Goal: Task Accomplishment & Management: Use online tool/utility

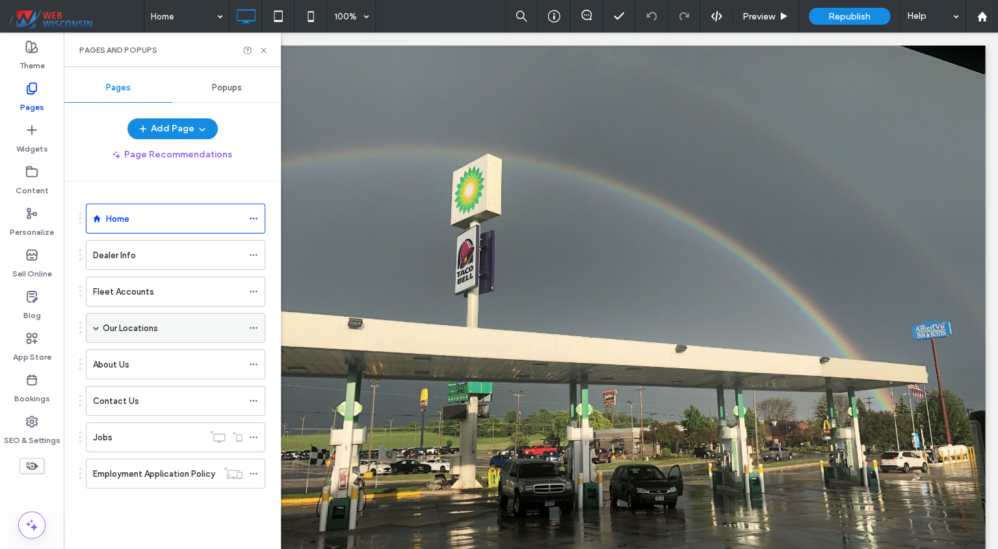
click at [93, 325] on span at bounding box center [96, 328] width 7 height 7
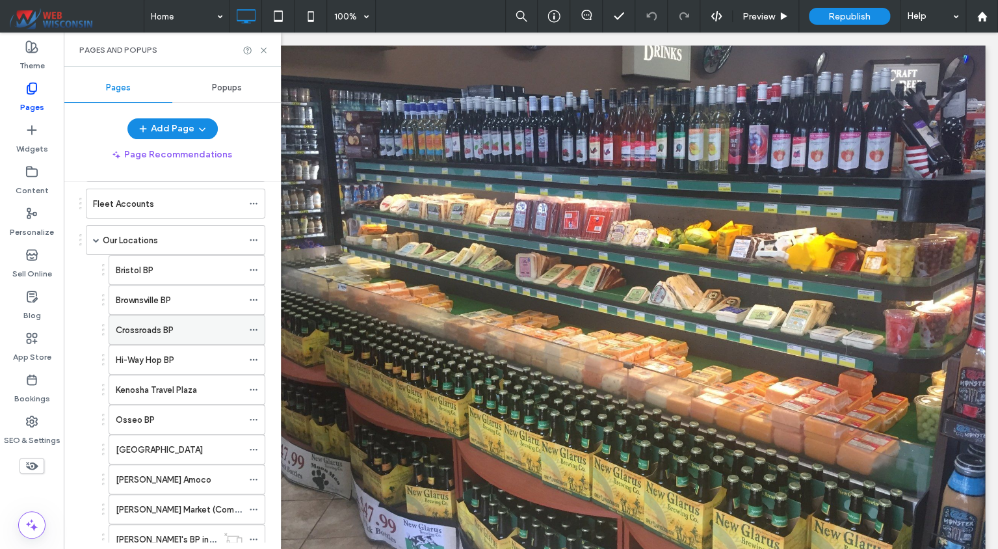
scroll to position [118, 0]
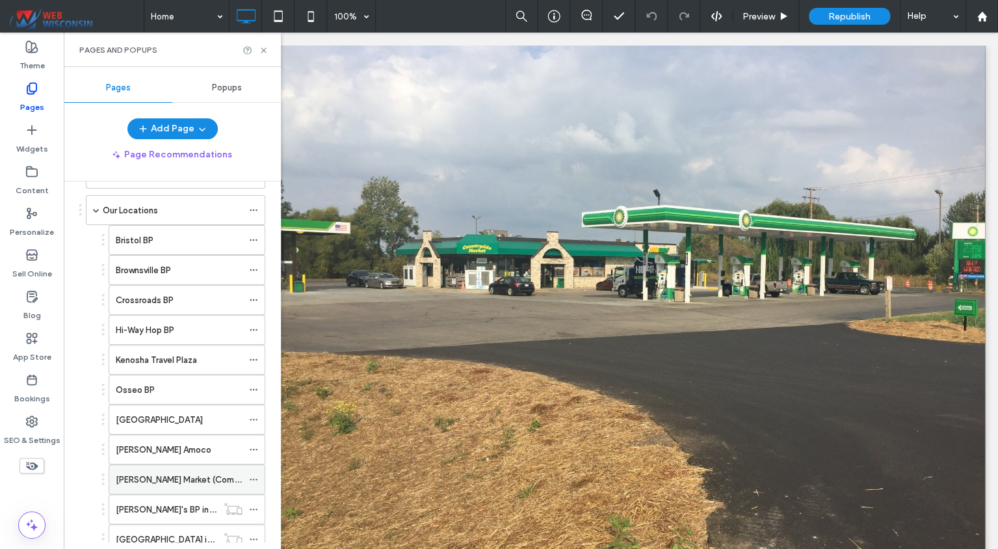
click at [174, 475] on label "[PERSON_NAME] Market (Coming Soon)" at bounding box center [193, 479] width 155 height 23
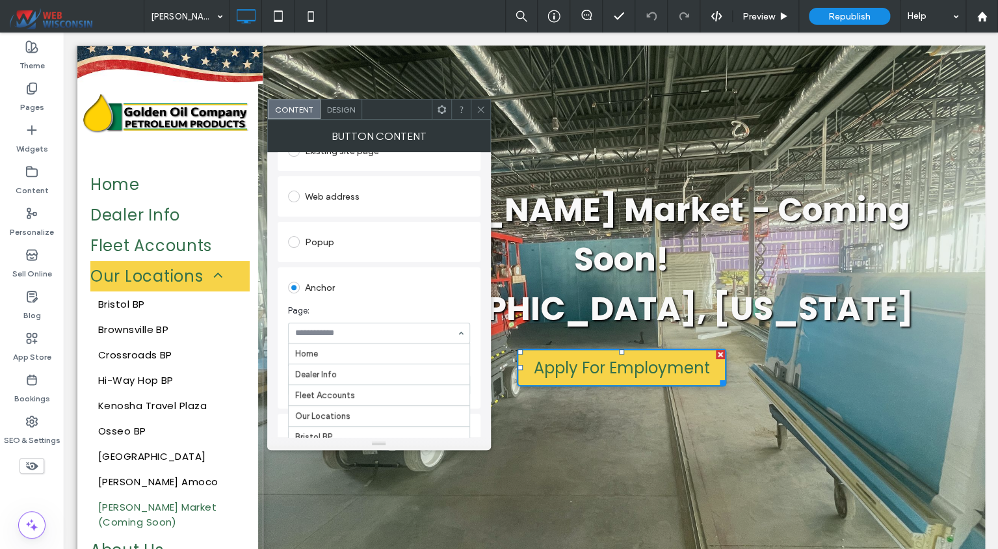
scroll to position [238, 0]
click at [479, 114] on span at bounding box center [481, 110] width 10 height 20
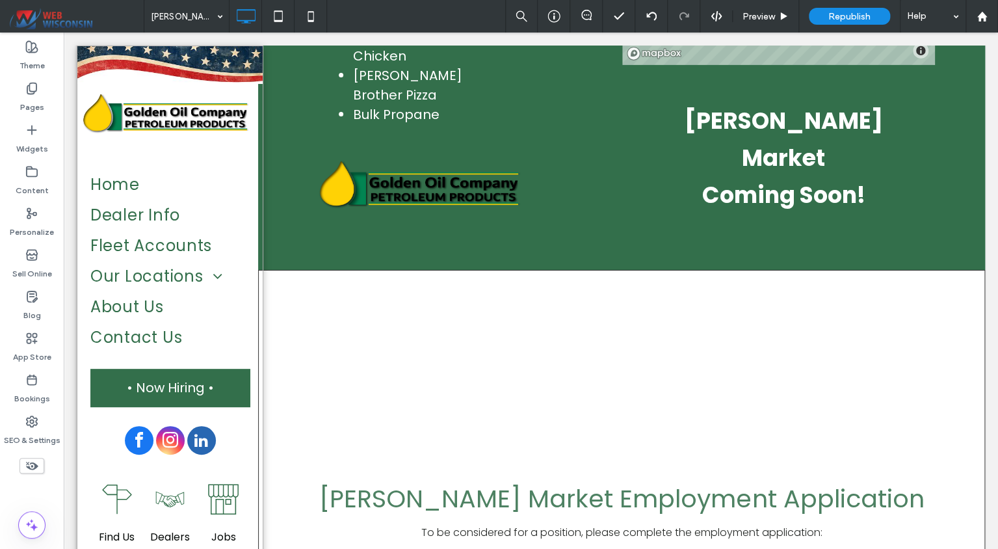
scroll to position [1932, 0]
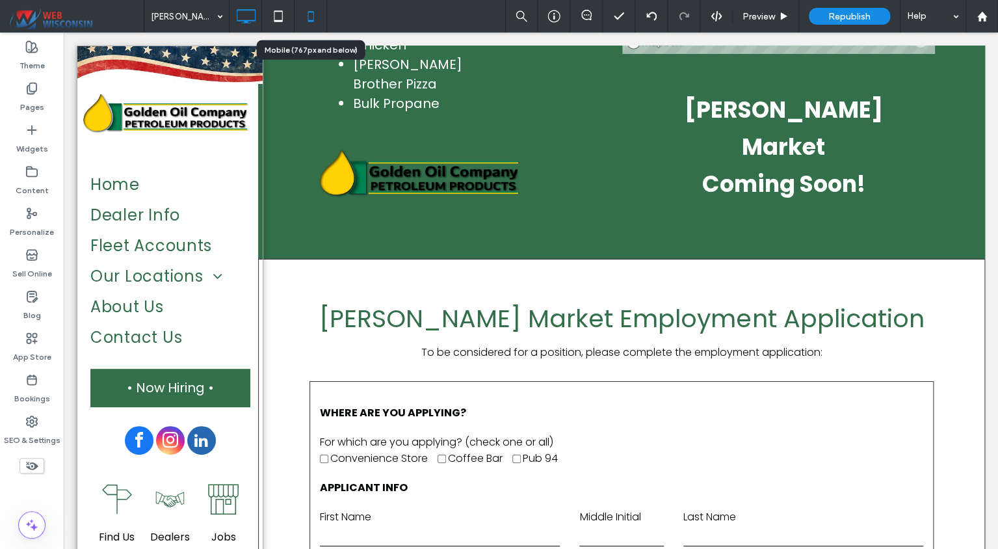
click at [314, 16] on icon at bounding box center [311, 16] width 26 height 26
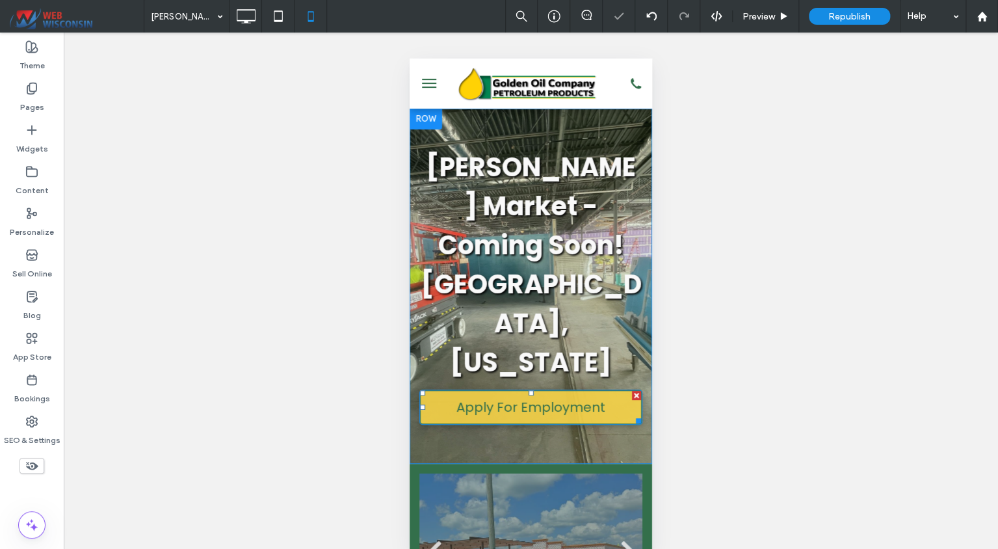
scroll to position [0, 0]
click at [536, 391] on span "Apply For Employment" at bounding box center [531, 407] width 149 height 33
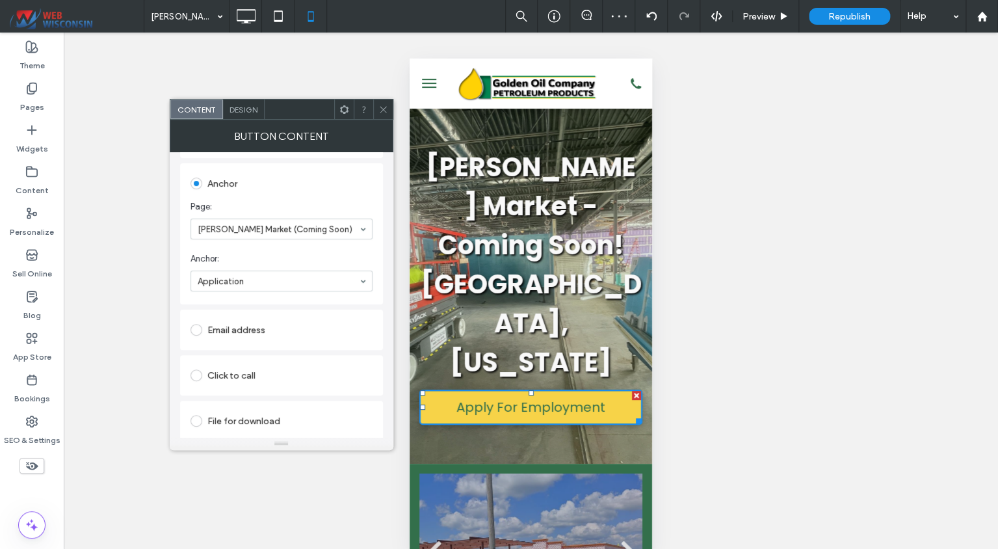
scroll to position [265, 0]
click at [383, 113] on icon at bounding box center [384, 110] width 10 height 10
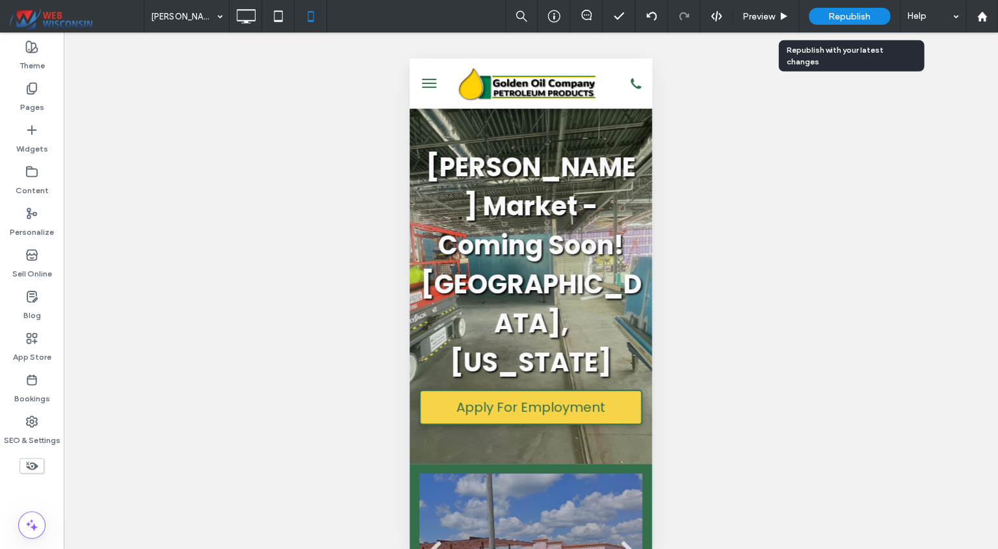
click at [842, 18] on span "Republish" at bounding box center [850, 16] width 42 height 11
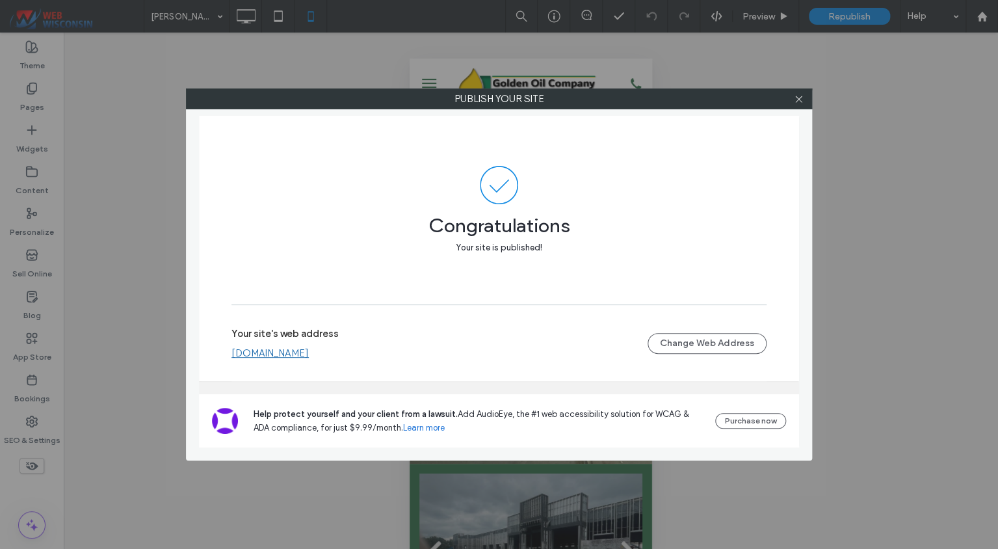
click at [792, 100] on div at bounding box center [799, 99] width 20 height 20
click at [794, 99] on icon at bounding box center [799, 99] width 10 height 10
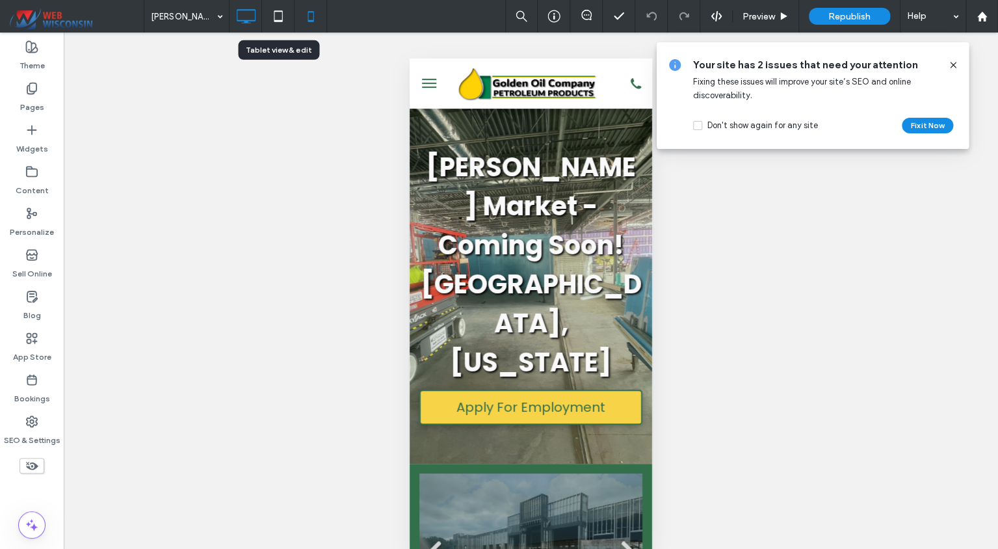
click at [260, 19] on div at bounding box center [246, 16] width 32 height 26
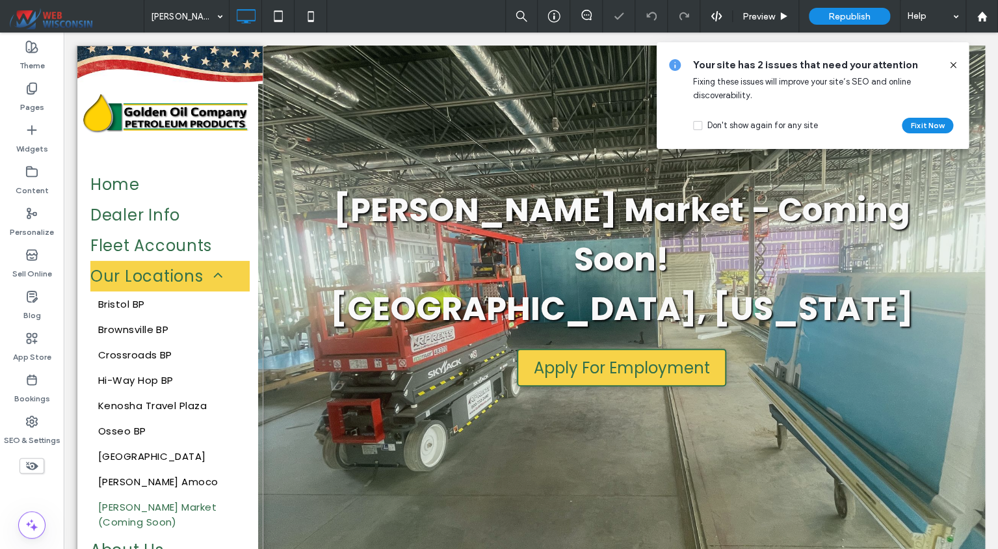
scroll to position [0, 0]
click at [952, 65] on use at bounding box center [953, 65] width 6 height 6
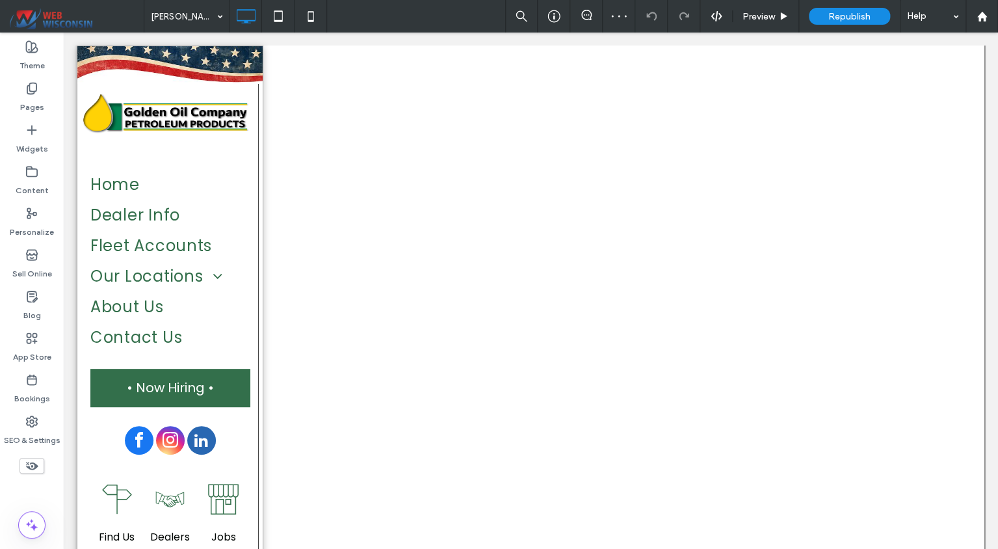
scroll to position [2232, 0]
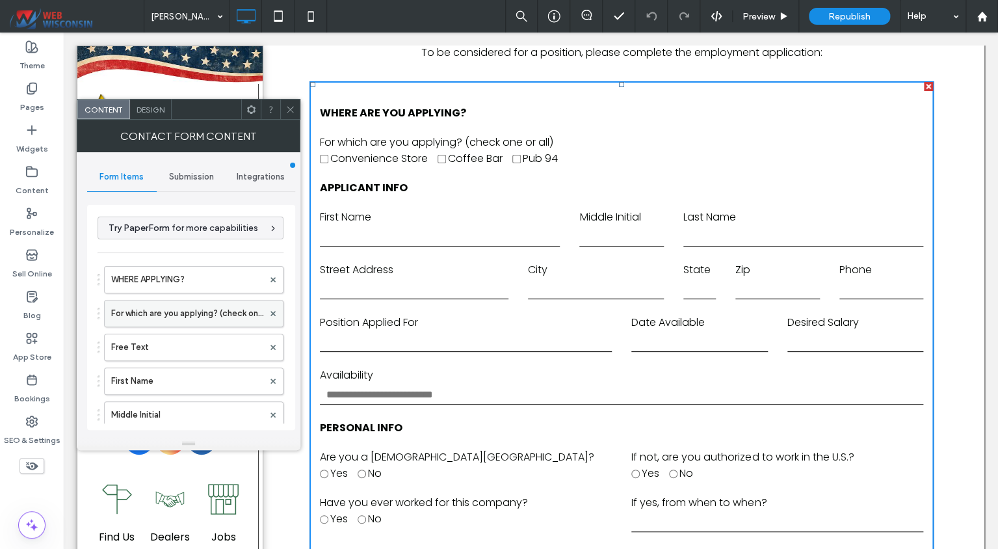
click at [190, 316] on label "For which are you applying? (check one or all)" at bounding box center [187, 313] width 152 height 26
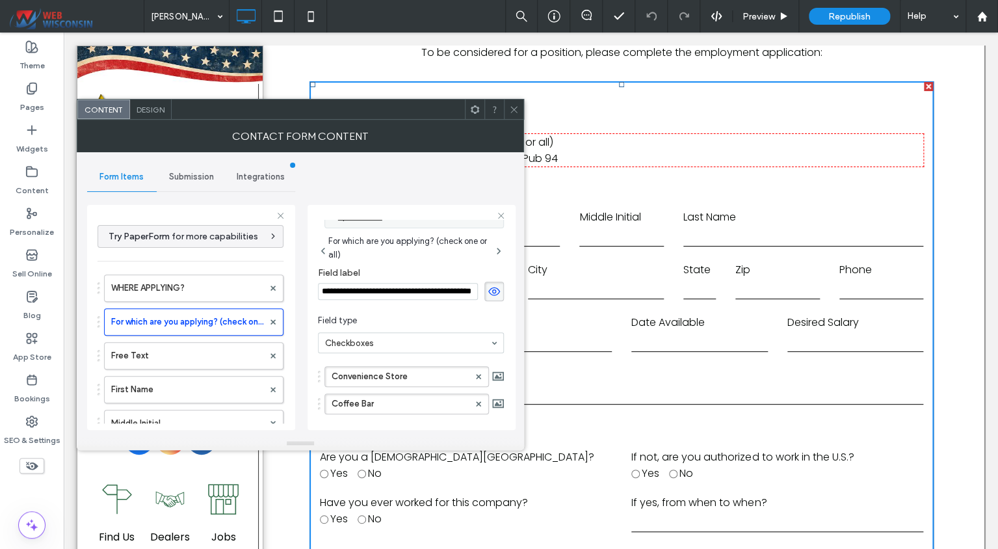
scroll to position [50, 0]
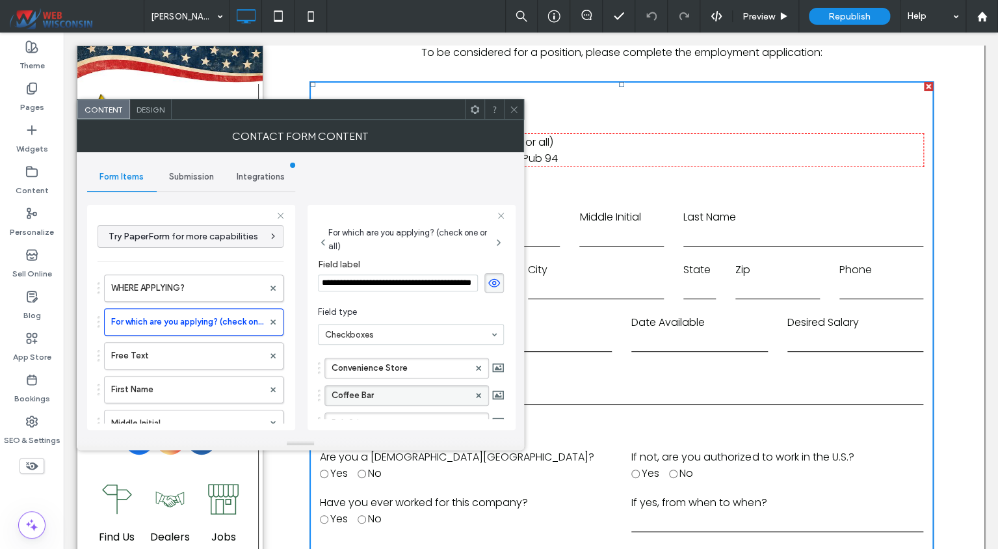
click at [346, 399] on label "Coffee Bar" at bounding box center [400, 396] width 137 height 20
type input "**********"
click at [516, 111] on use at bounding box center [514, 109] width 7 height 7
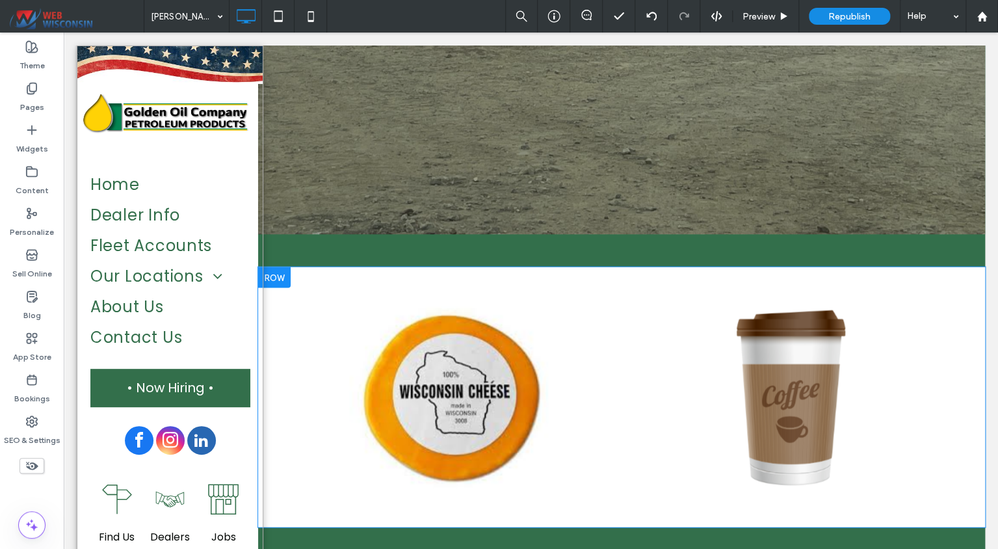
scroll to position [950, 0]
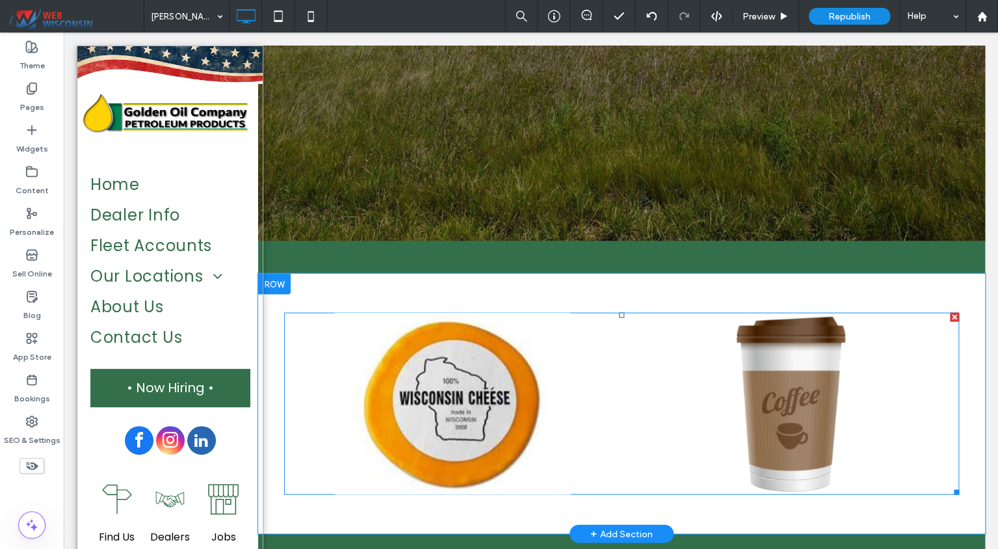
click at [496, 310] on link at bounding box center [453, 403] width 358 height 193
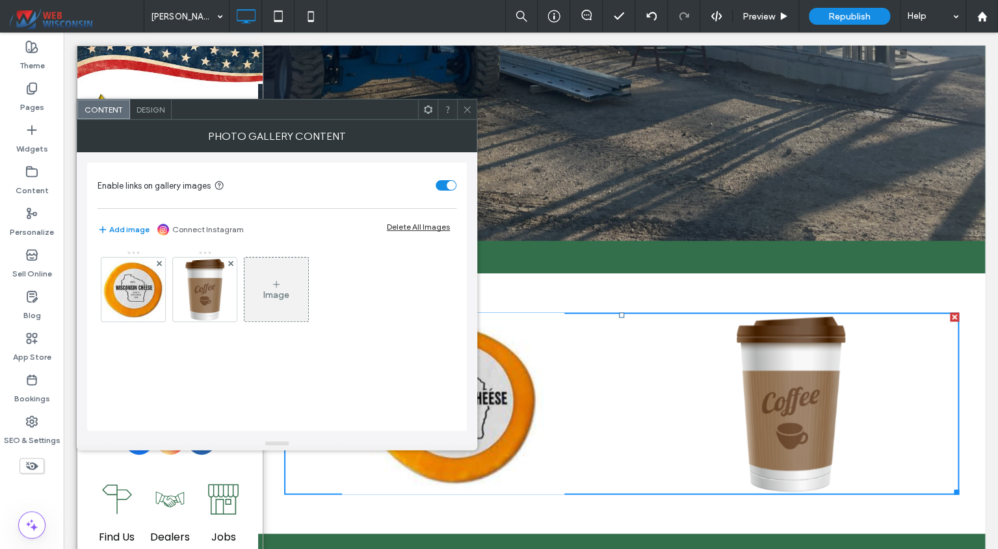
click at [468, 111] on icon at bounding box center [467, 110] width 10 height 10
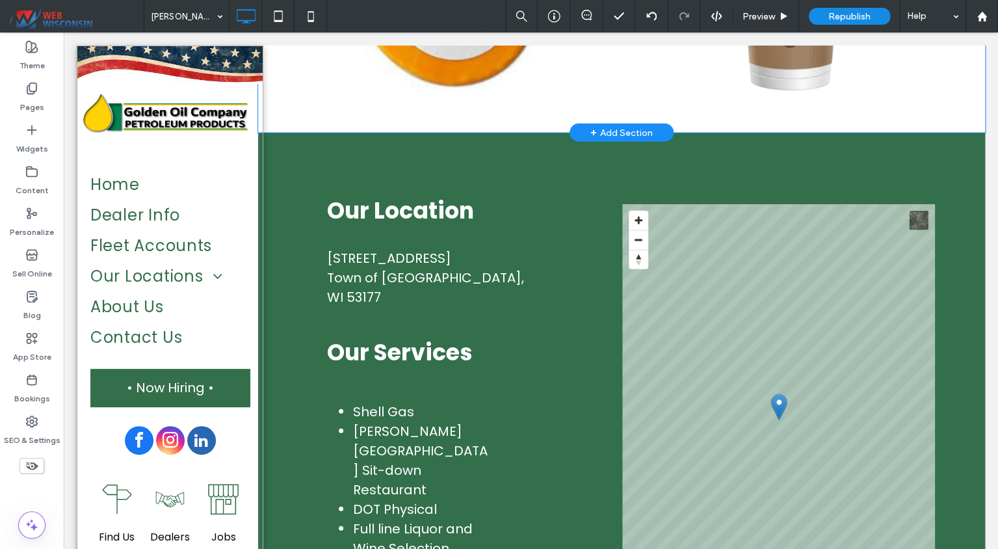
scroll to position [1398, 0]
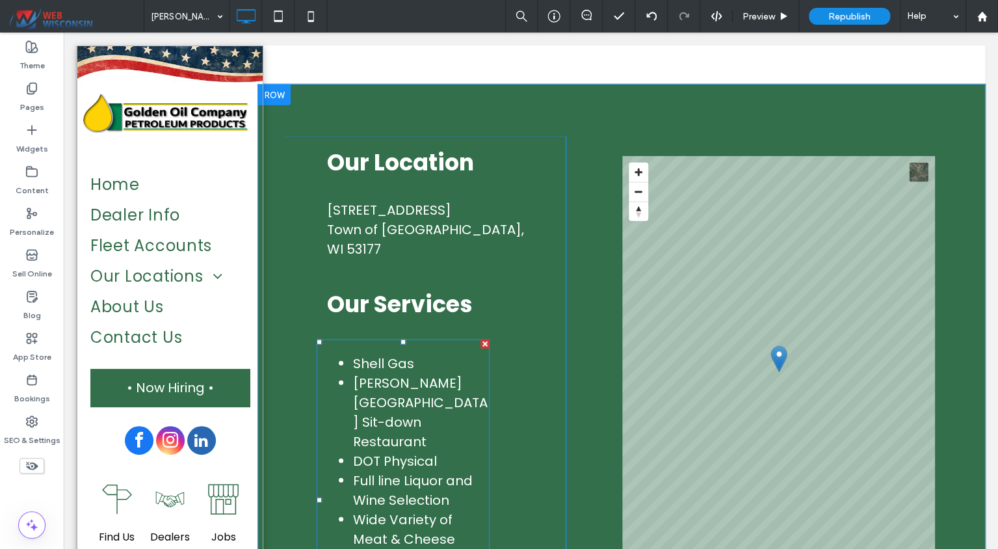
click at [371, 471] on li "Full line Liquor and Wine Selection" at bounding box center [421, 490] width 137 height 39
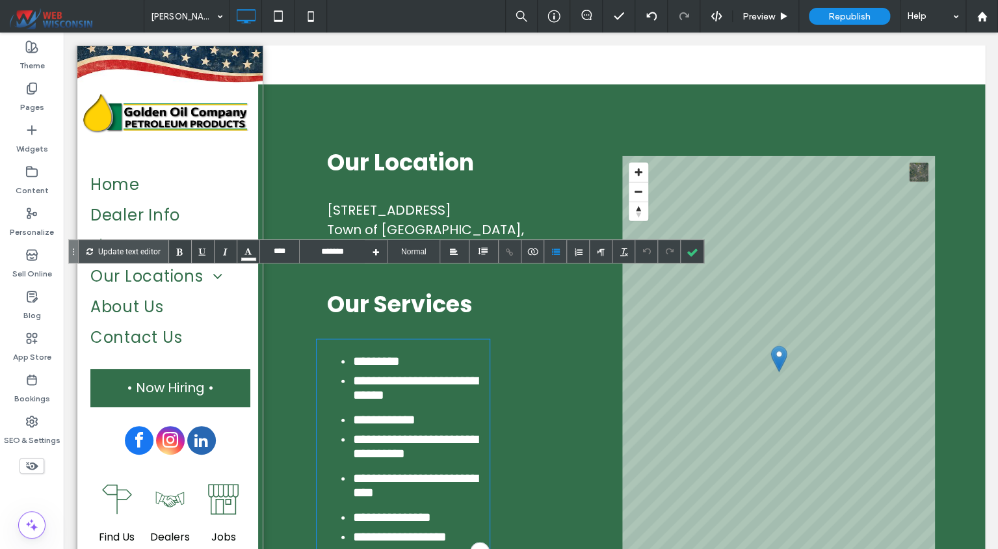
click at [377, 432] on li "**********" at bounding box center [421, 451] width 137 height 39
click at [461, 432] on li "**********" at bounding box center [421, 451] width 137 height 39
click at [440, 471] on li "**********" at bounding box center [421, 490] width 137 height 39
click at [403, 510] on li "**********" at bounding box center [421, 520] width 137 height 20
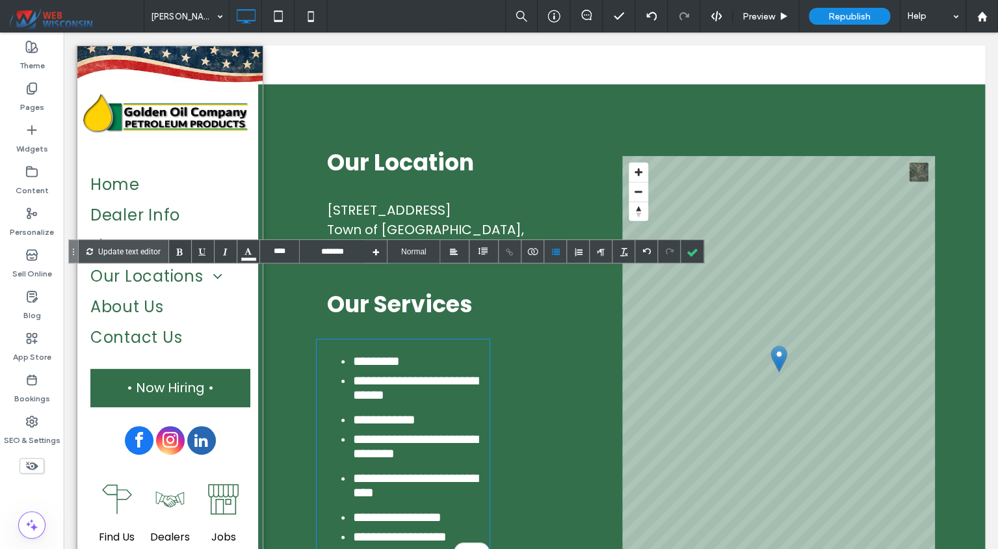
click at [434, 529] on li "**********" at bounding box center [421, 539] width 137 height 20
click at [693, 260] on div at bounding box center [692, 251] width 23 height 23
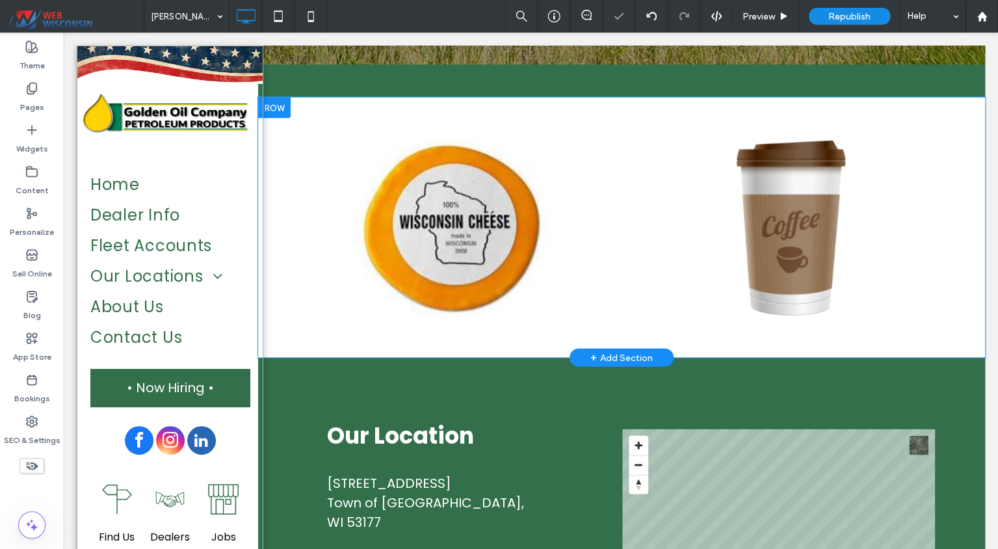
scroll to position [1124, 0]
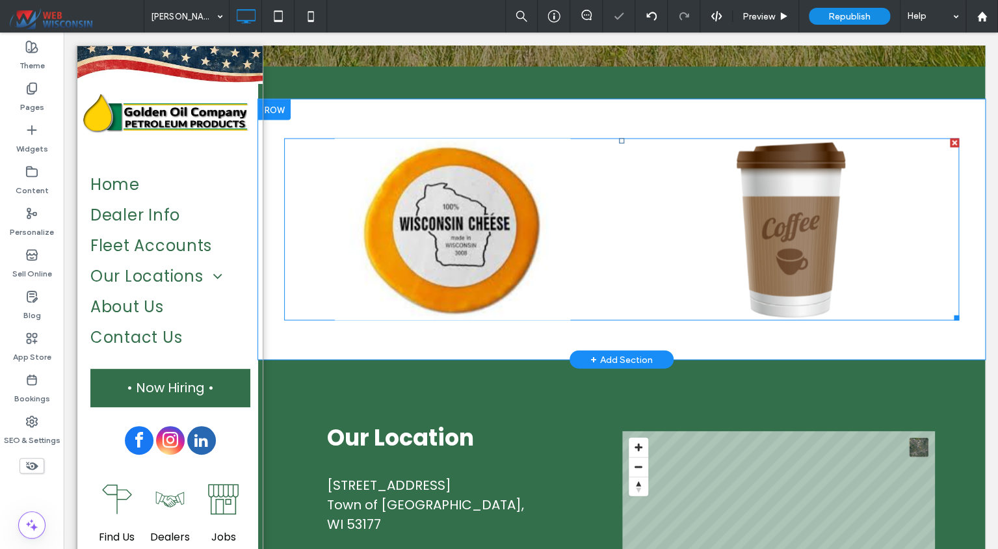
click at [524, 211] on link at bounding box center [453, 229] width 358 height 193
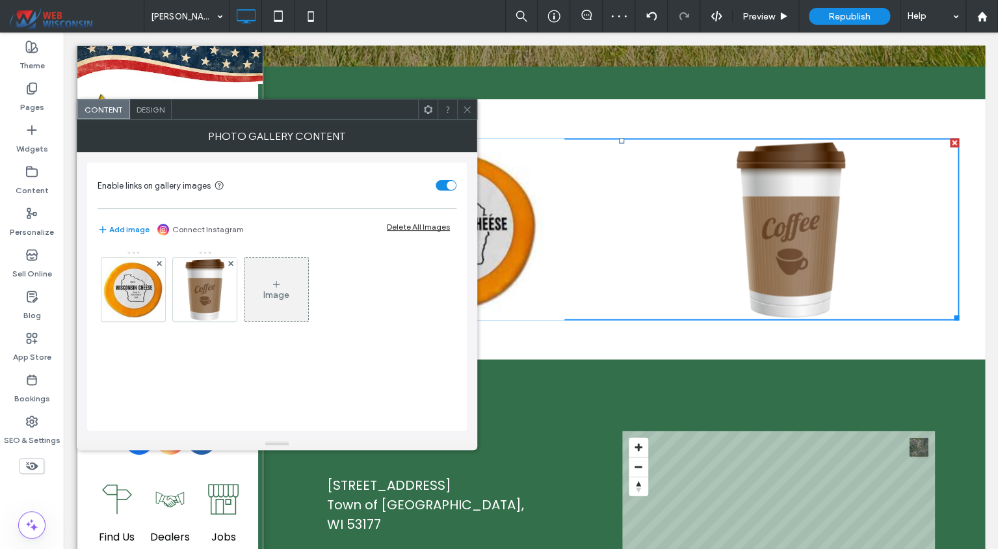
click at [289, 291] on div "Image" at bounding box center [277, 289] width 64 height 61
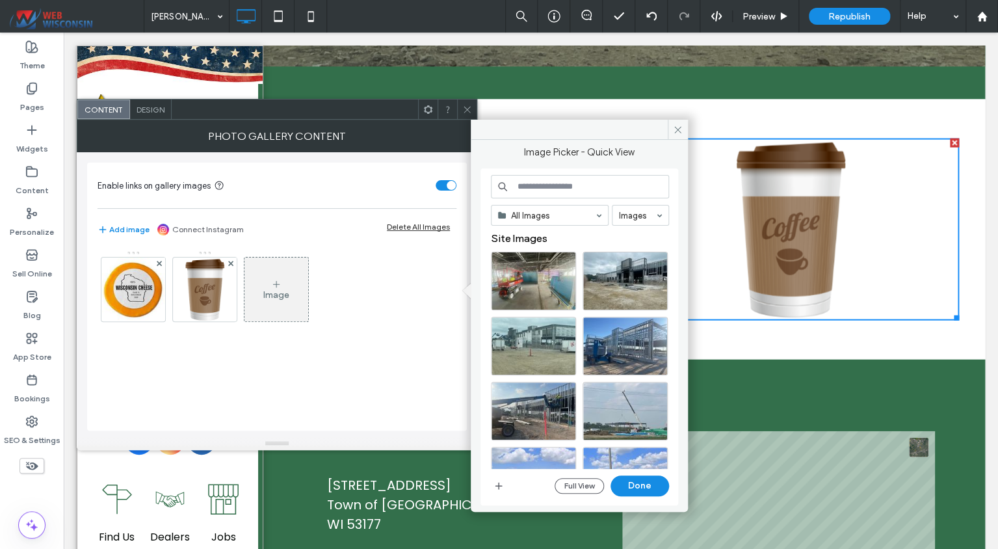
click at [523, 193] on input at bounding box center [580, 186] width 178 height 23
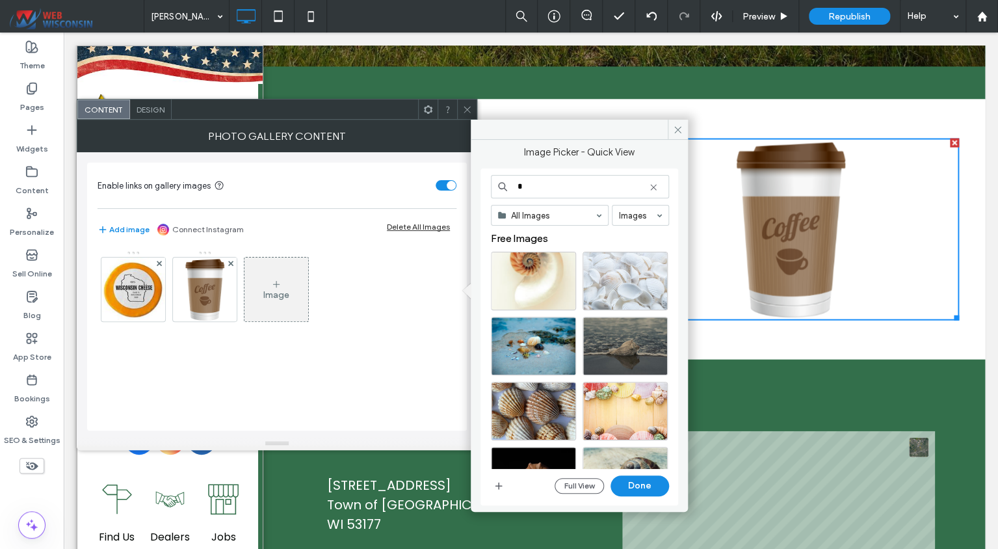
type input "*"
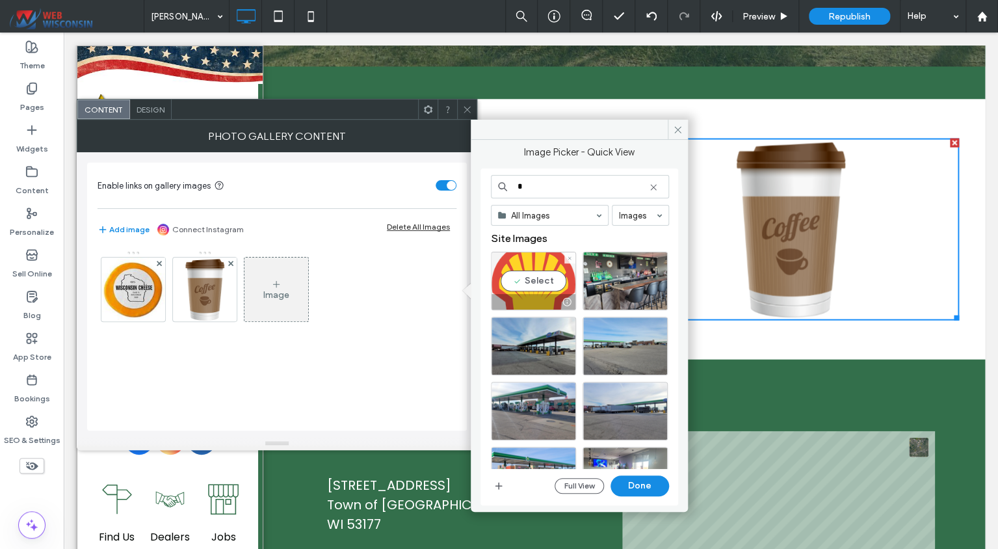
type input "*"
click at [549, 278] on div "Select" at bounding box center [533, 281] width 85 height 59
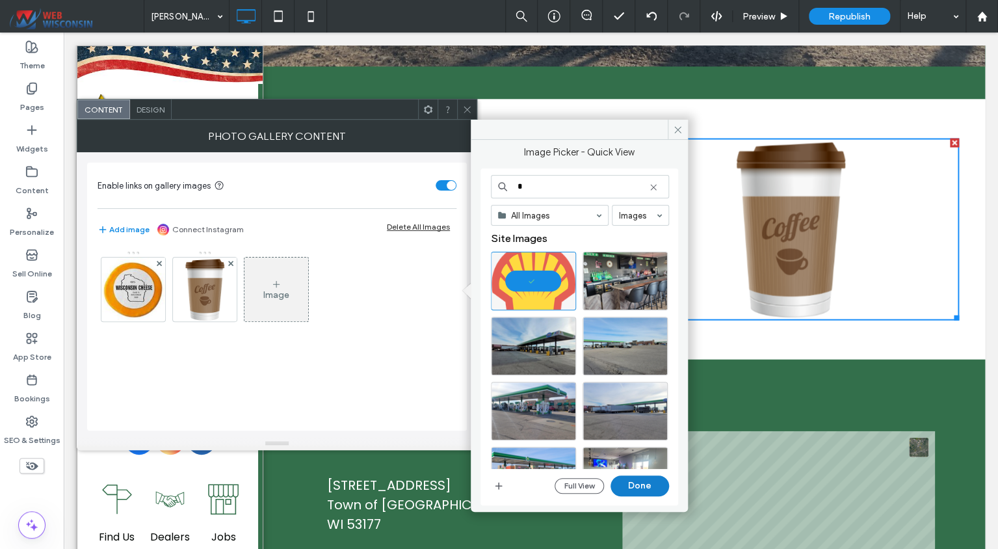
click at [639, 487] on button "Done" at bounding box center [640, 485] width 59 height 21
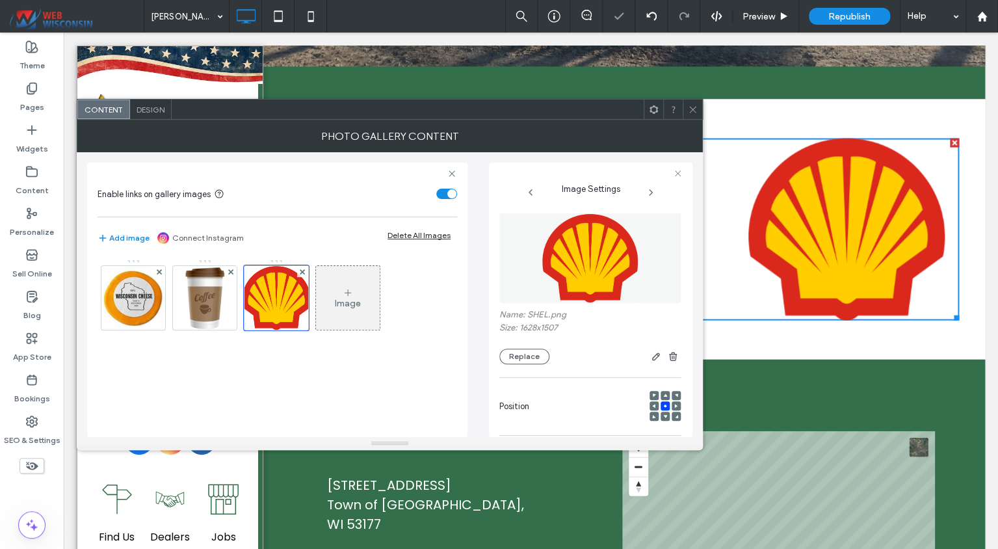
click at [349, 280] on div "Image" at bounding box center [348, 297] width 64 height 61
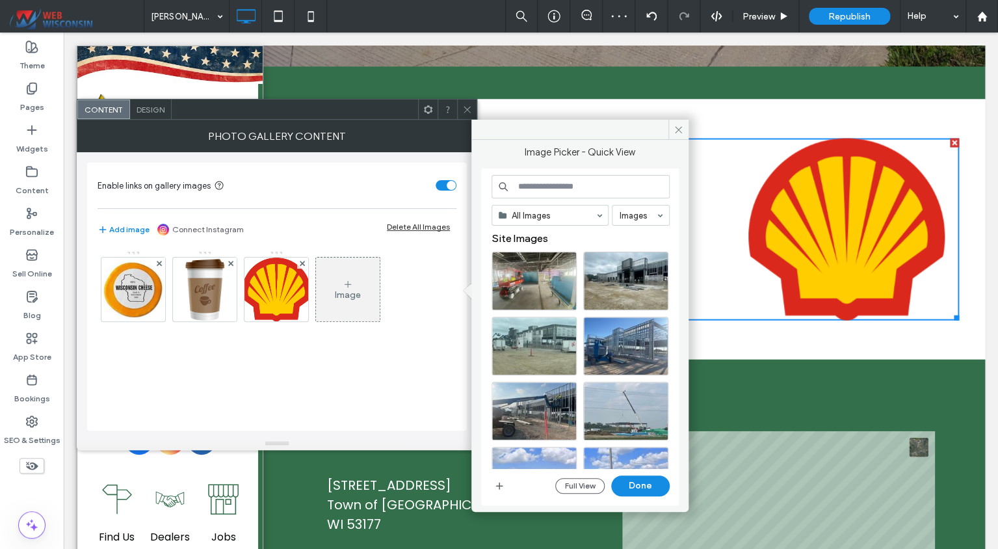
click at [551, 184] on input at bounding box center [581, 186] width 178 height 23
type input "***"
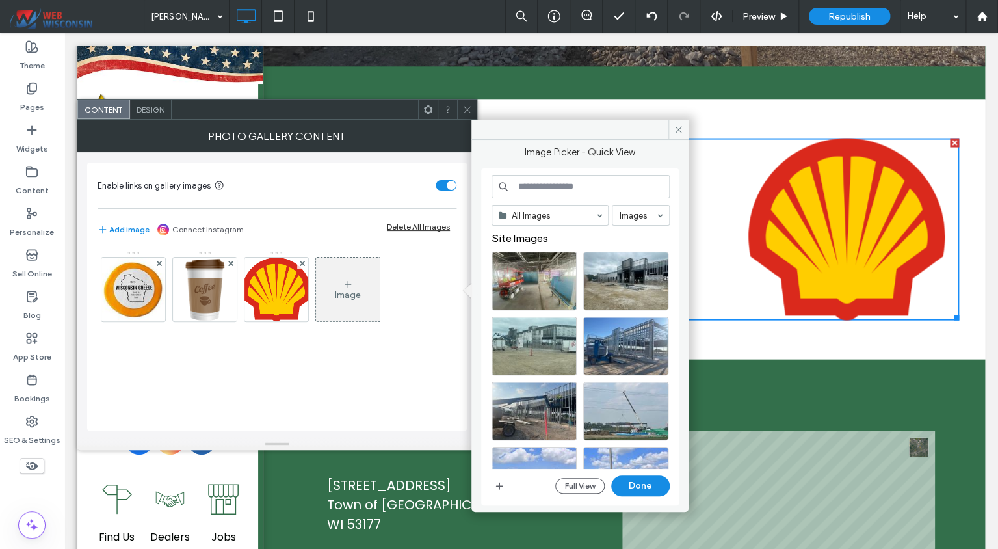
type input "*"
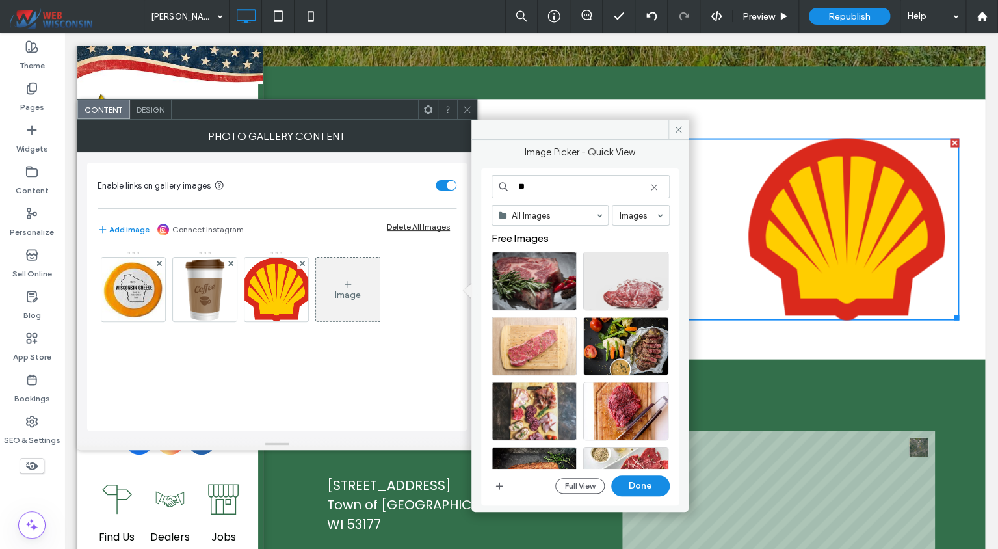
type input "*"
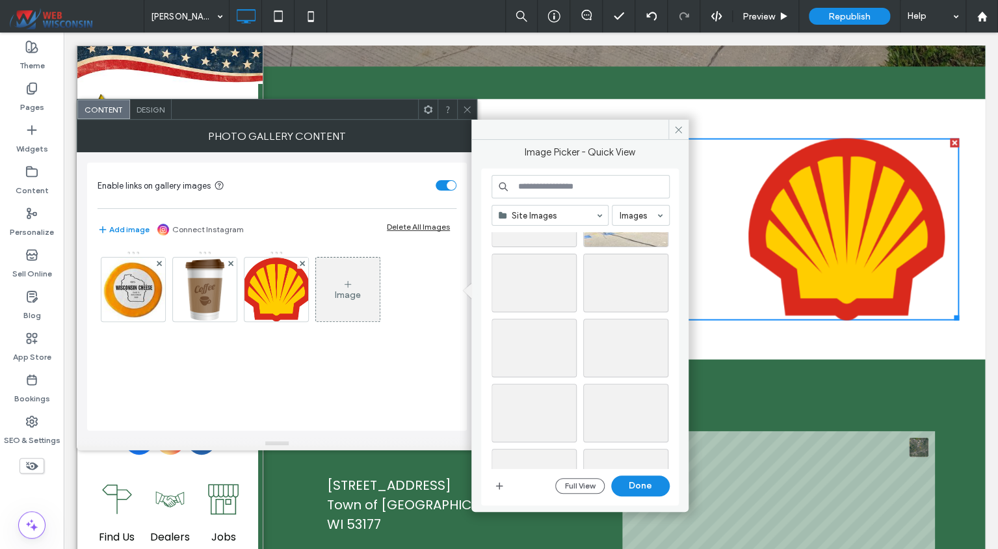
scroll to position [3688, 0]
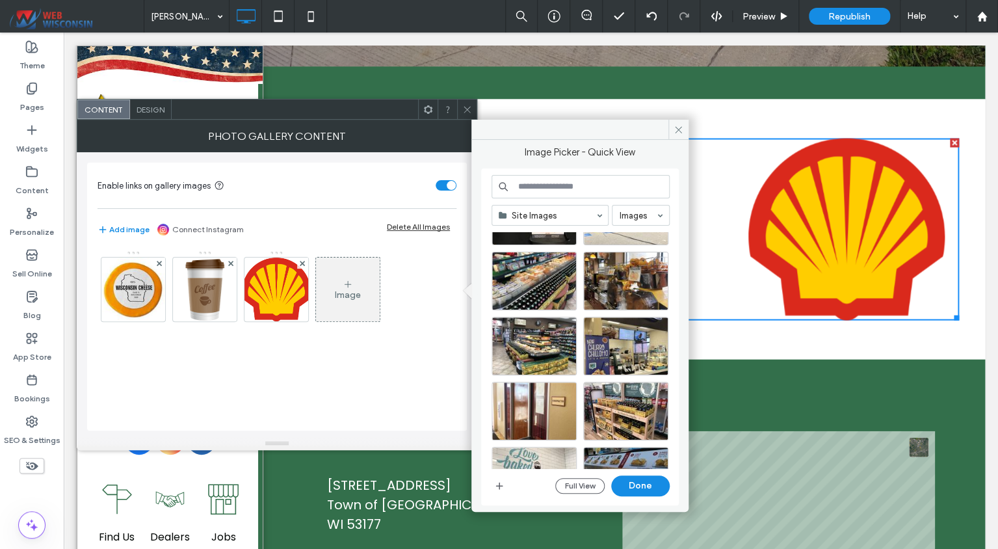
click at [546, 184] on input at bounding box center [581, 186] width 178 height 23
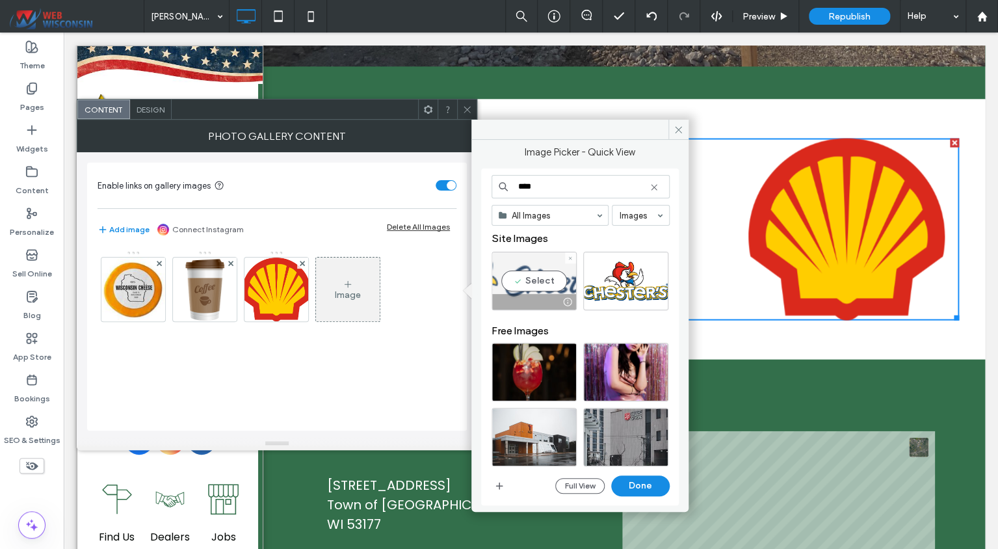
type input "****"
click at [536, 284] on div "Select" at bounding box center [534, 281] width 85 height 59
click at [661, 492] on button "Done" at bounding box center [640, 485] width 59 height 21
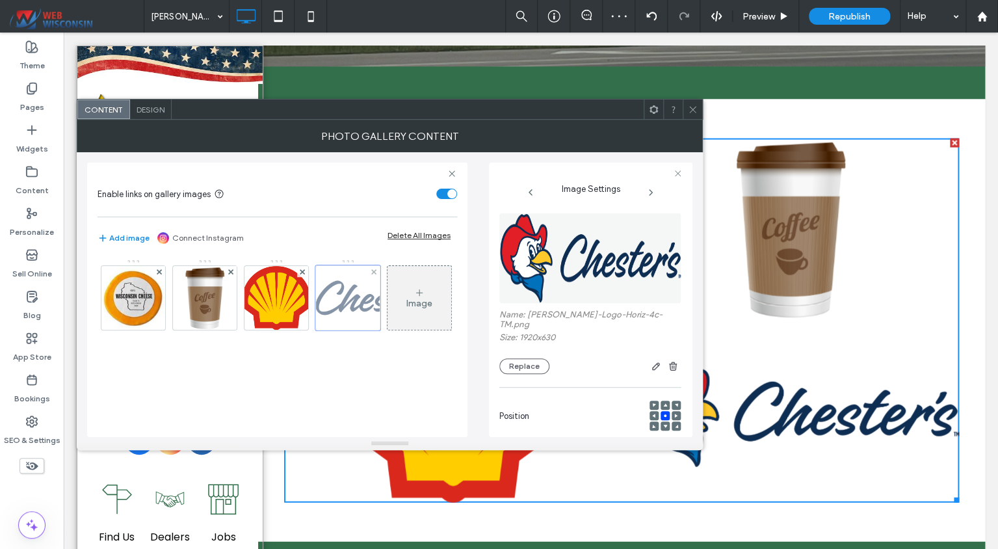
click at [363, 295] on div at bounding box center [347, 297] width 65 height 65
click at [551, 265] on img at bounding box center [591, 258] width 183 height 90
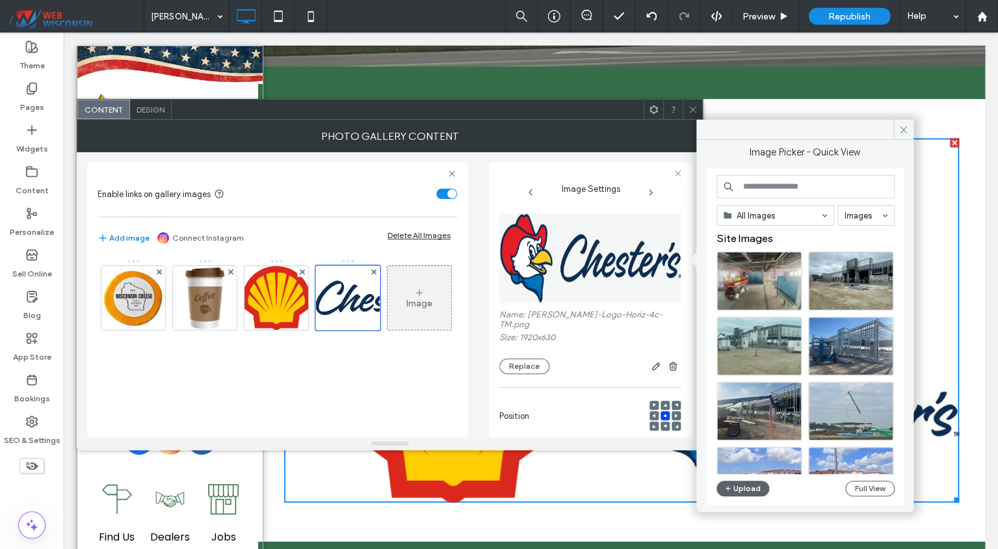
click at [762, 190] on input at bounding box center [806, 186] width 178 height 23
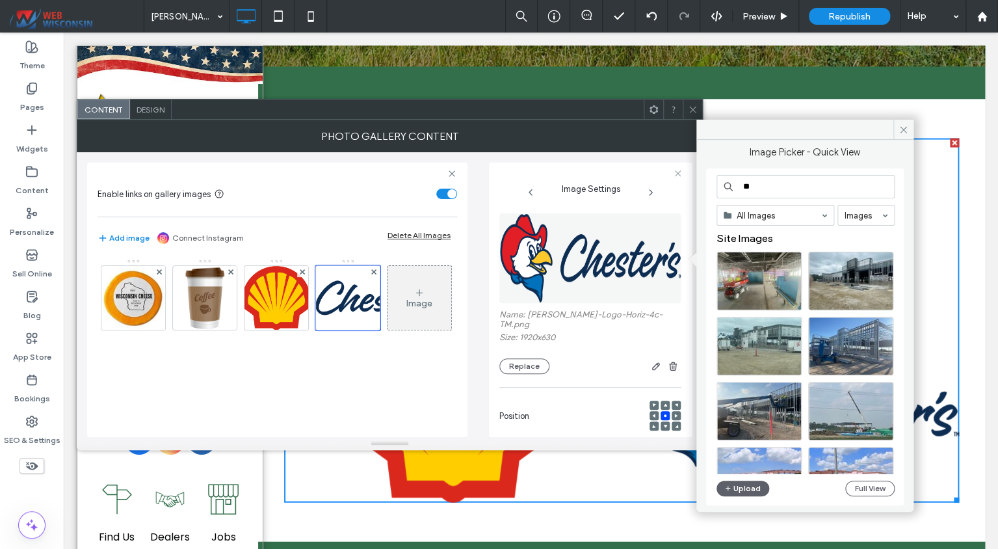
type input "***"
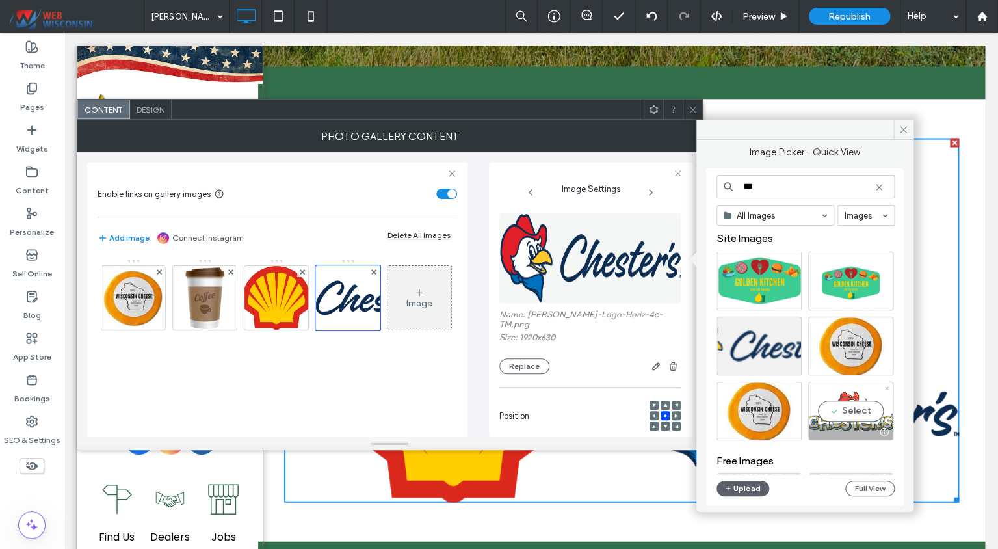
click at [852, 389] on div "Select" at bounding box center [850, 411] width 85 height 59
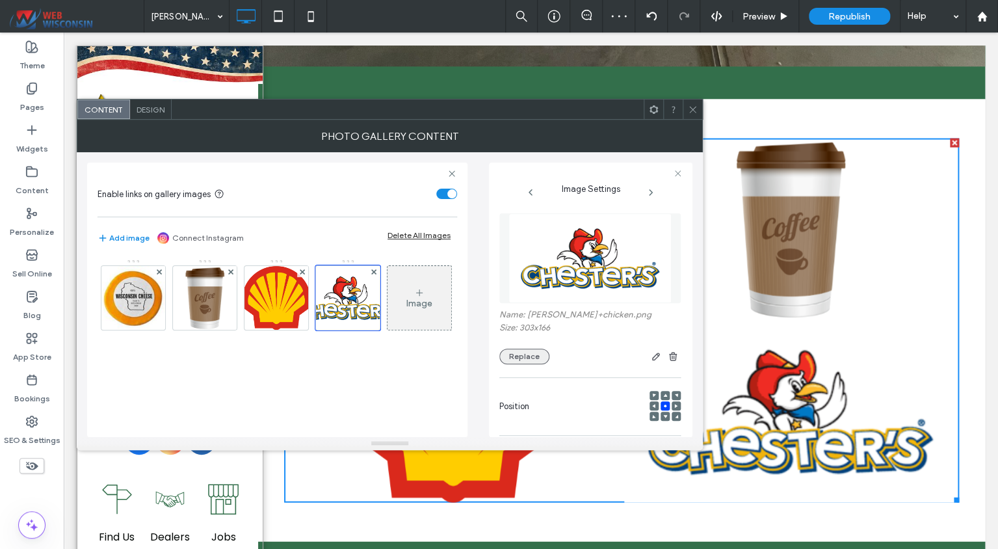
click at [527, 354] on button "Replace" at bounding box center [525, 357] width 50 height 16
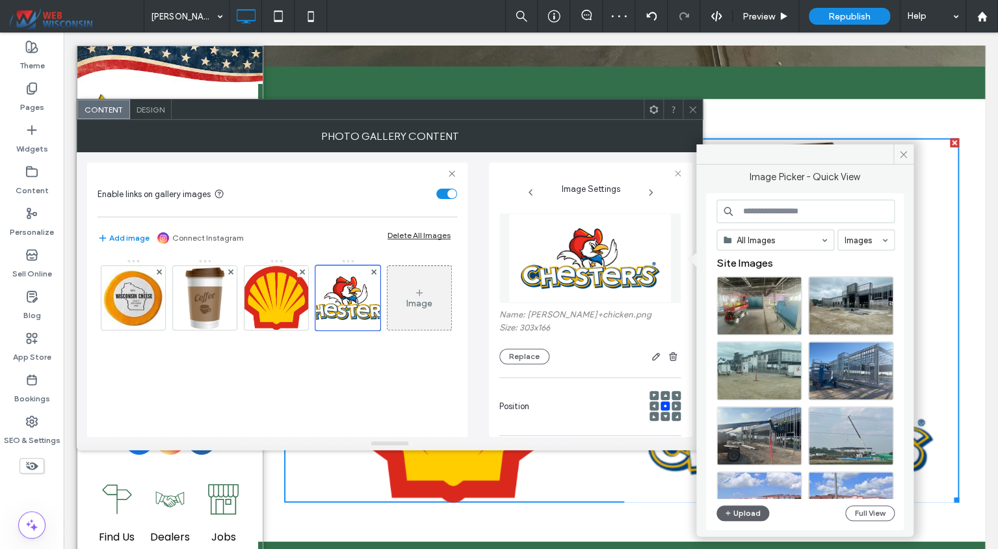
click at [782, 211] on input at bounding box center [806, 211] width 178 height 23
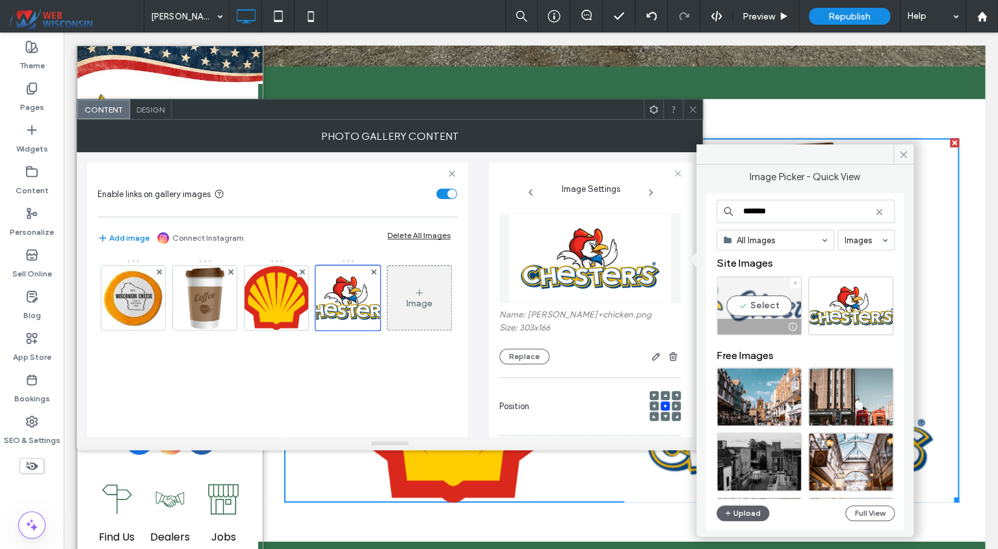
type input "*******"
click at [766, 315] on div "Select" at bounding box center [759, 305] width 85 height 59
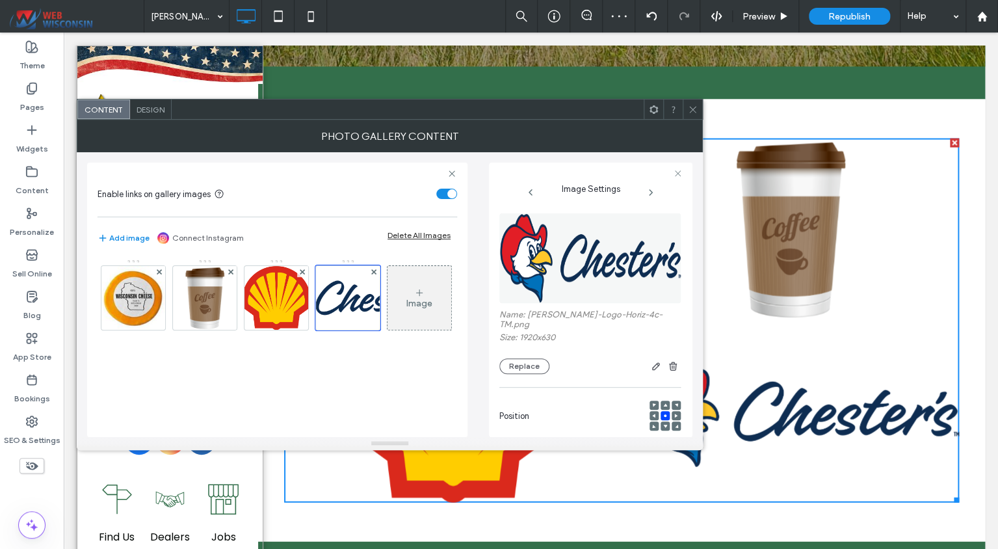
click at [388, 328] on div "Image" at bounding box center [420, 297] width 64 height 61
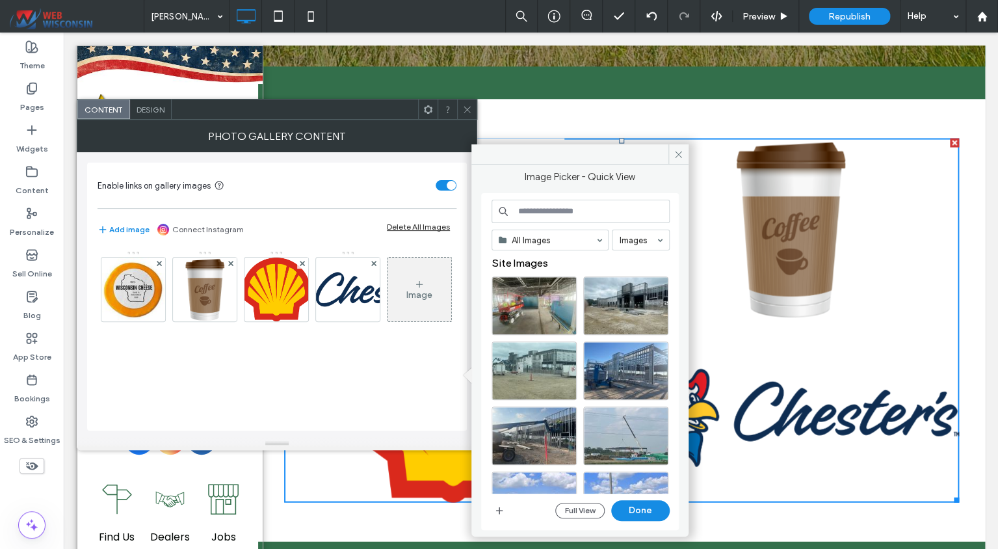
click at [552, 211] on input at bounding box center [581, 211] width 178 height 23
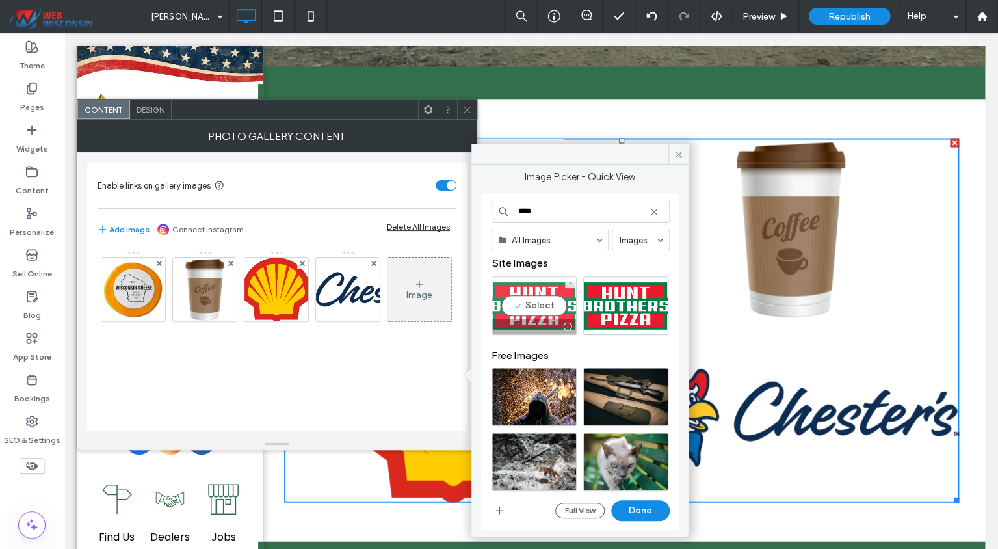
type input "****"
click at [542, 303] on div "Select" at bounding box center [534, 305] width 85 height 59
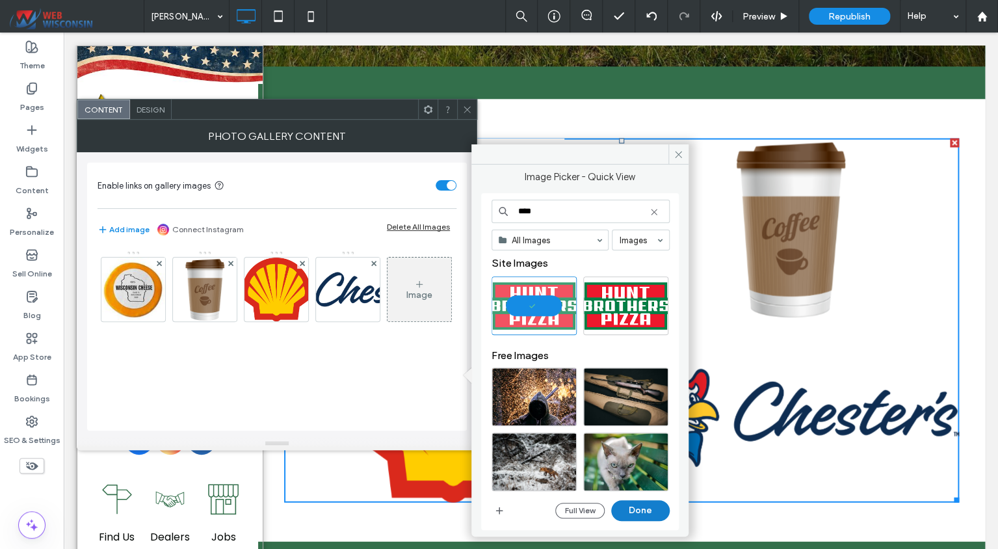
click at [622, 508] on button "Done" at bounding box center [640, 510] width 59 height 21
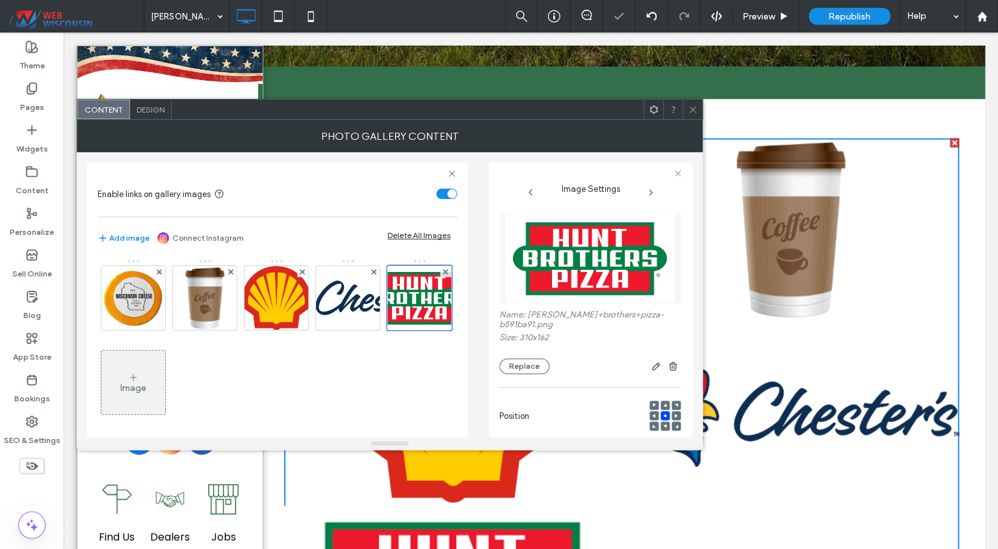
click at [139, 372] on icon at bounding box center [133, 377] width 10 height 10
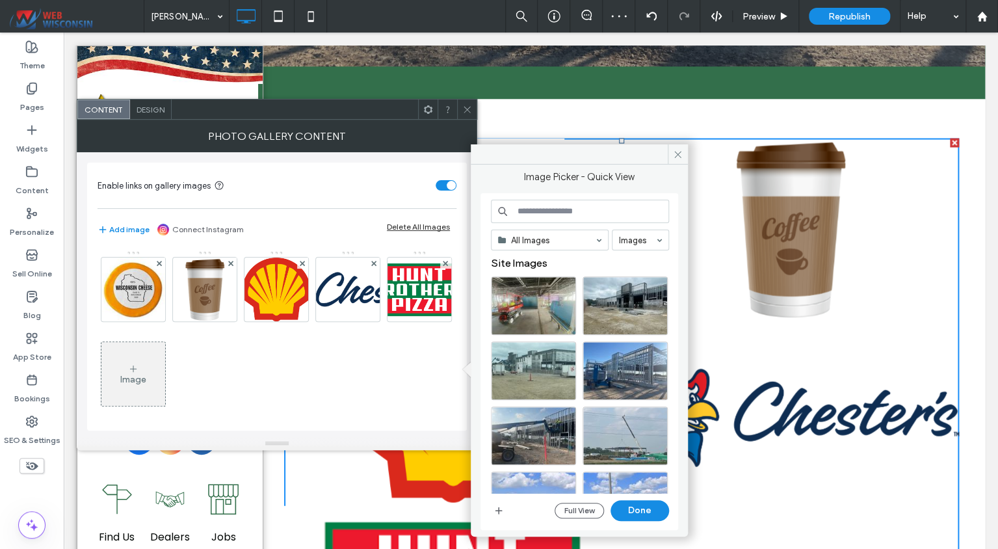
click at [567, 213] on input at bounding box center [580, 211] width 178 height 23
click at [500, 513] on icon "button" at bounding box center [499, 510] width 10 height 10
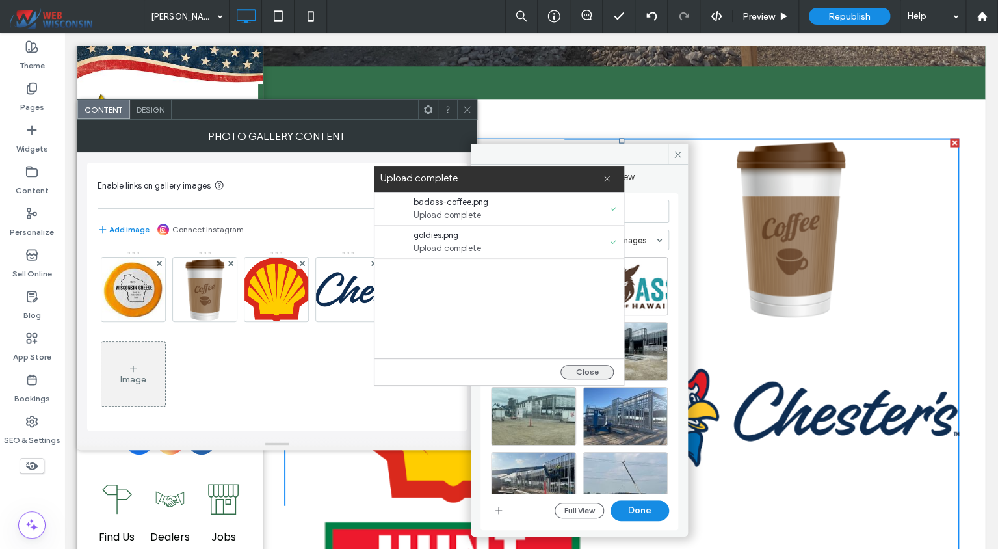
click at [602, 368] on button "Close" at bounding box center [587, 372] width 53 height 14
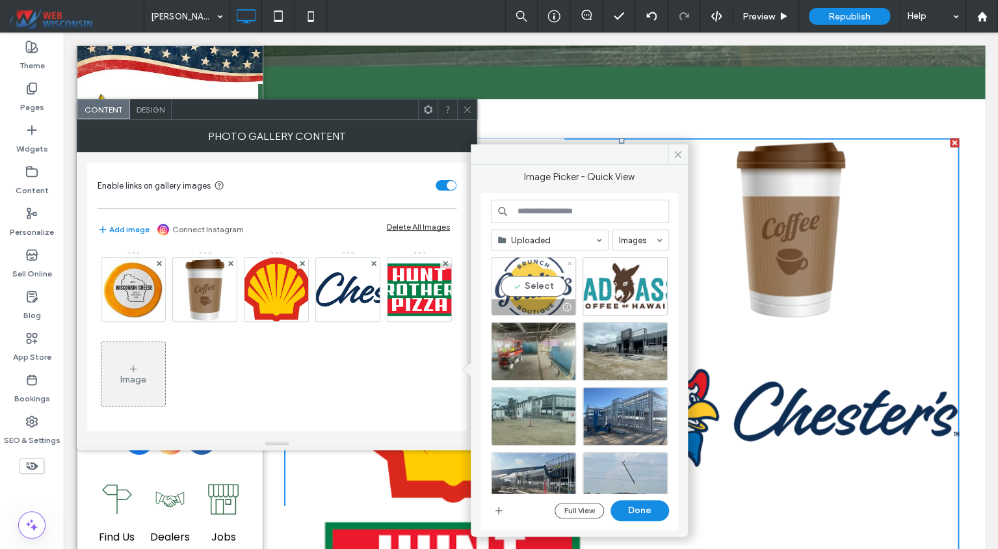
click at [535, 284] on div "Select" at bounding box center [533, 286] width 85 height 59
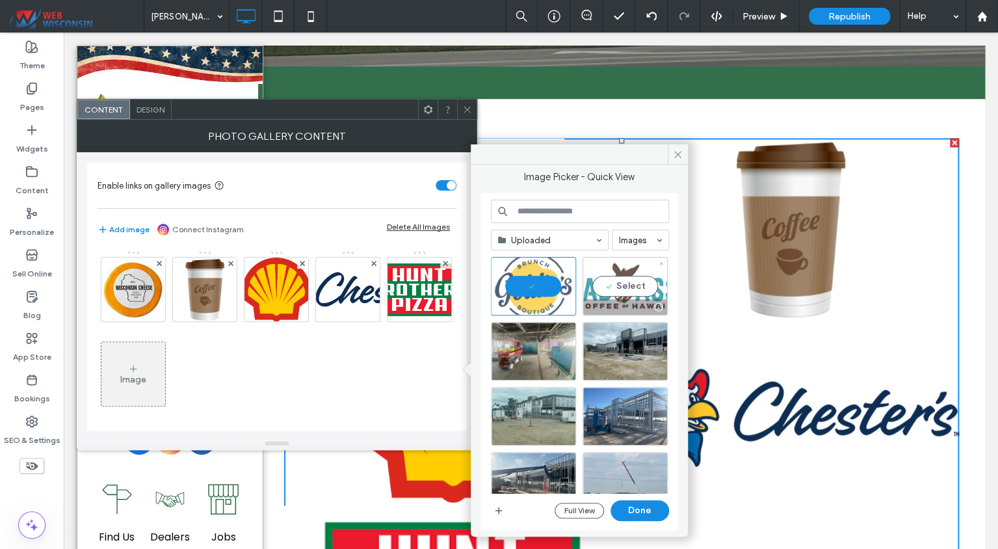
click at [606, 287] on div "Select" at bounding box center [625, 286] width 85 height 59
click at [630, 513] on button "Done" at bounding box center [640, 510] width 59 height 21
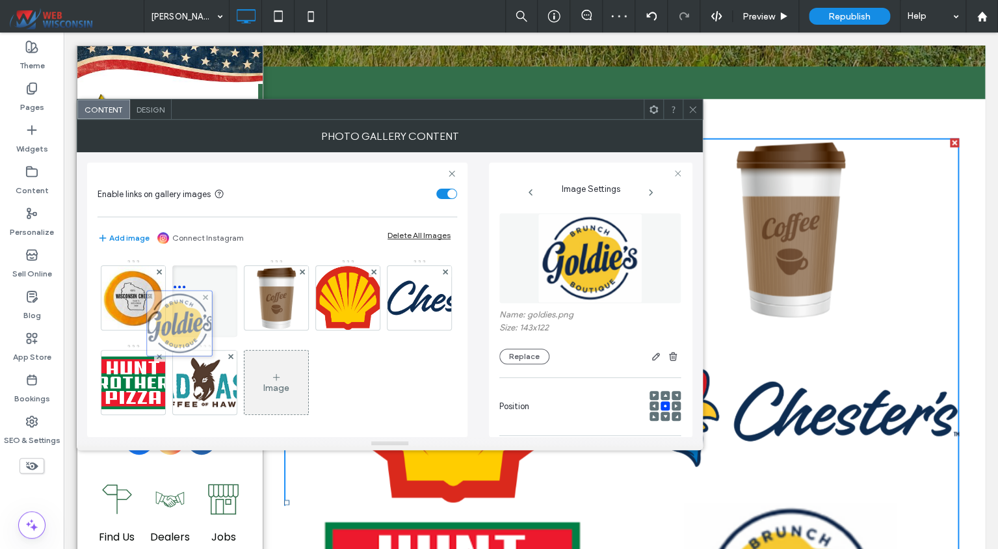
drag, startPoint x: 215, startPoint y: 386, endPoint x: 187, endPoint y: 327, distance: 65.7
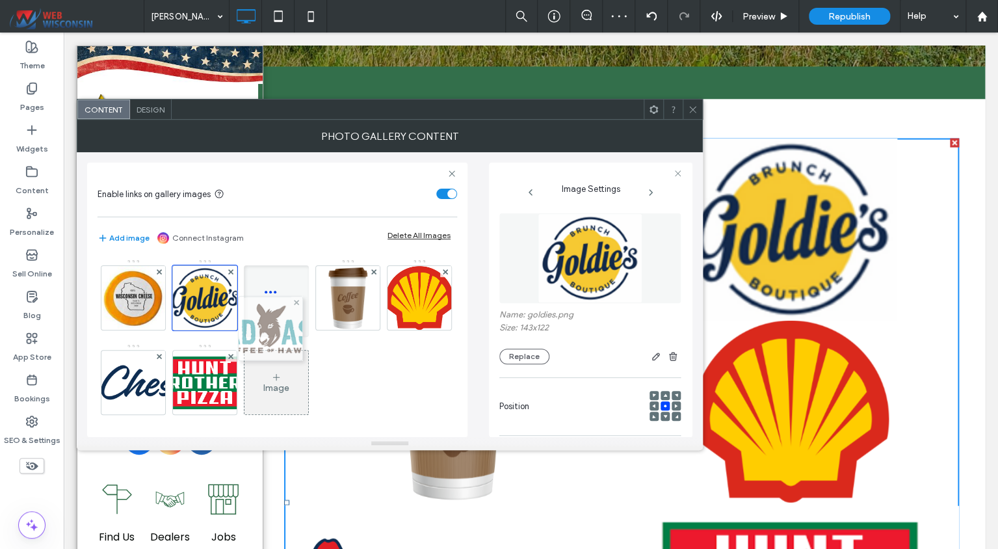
drag, startPoint x: 265, startPoint y: 383, endPoint x: 258, endPoint y: 331, distance: 52.6
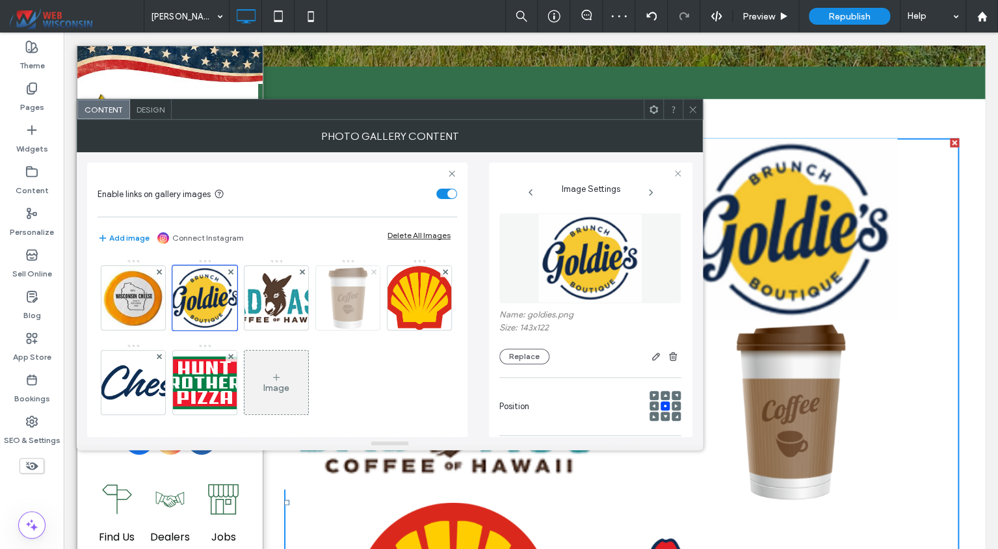
click at [373, 273] on icon at bounding box center [373, 271] width 5 height 5
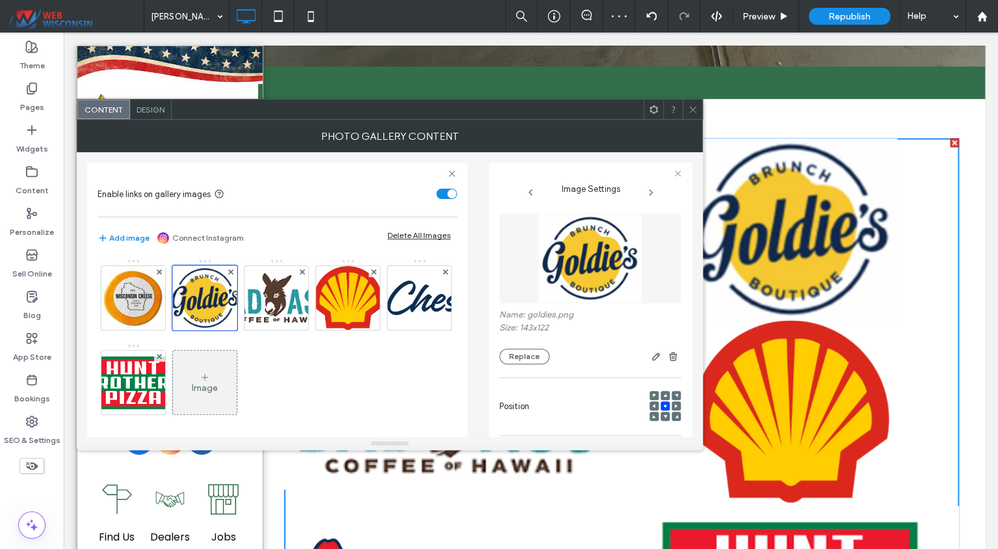
click at [697, 109] on icon at bounding box center [693, 110] width 10 height 10
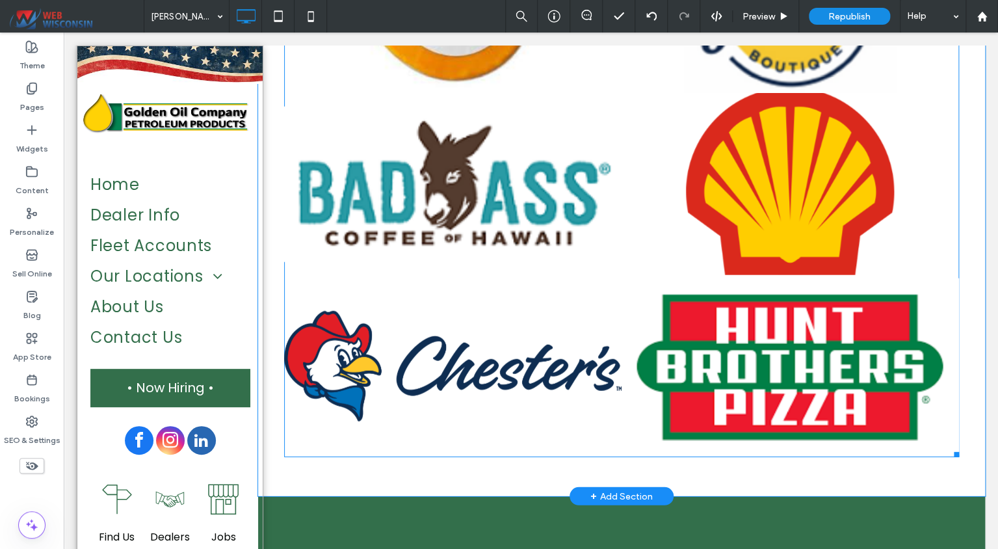
scroll to position [1353, 0]
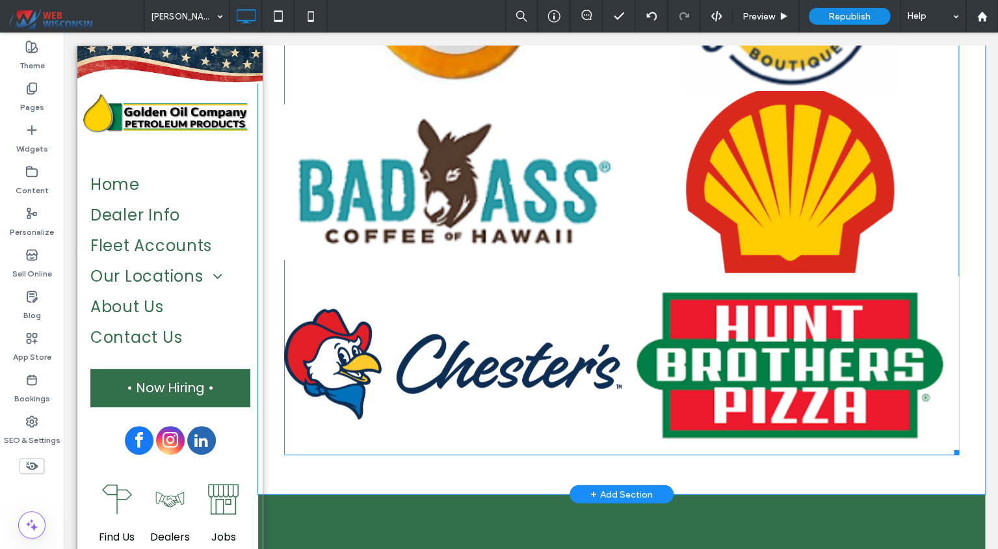
click at [711, 206] on link at bounding box center [791, 182] width 358 height 193
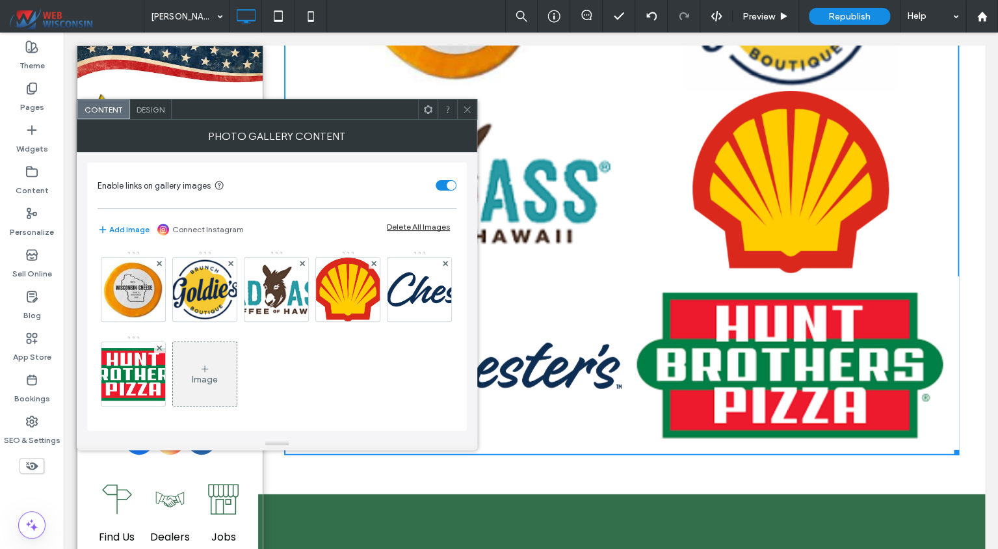
click at [157, 114] on div "Design" at bounding box center [151, 110] width 42 height 20
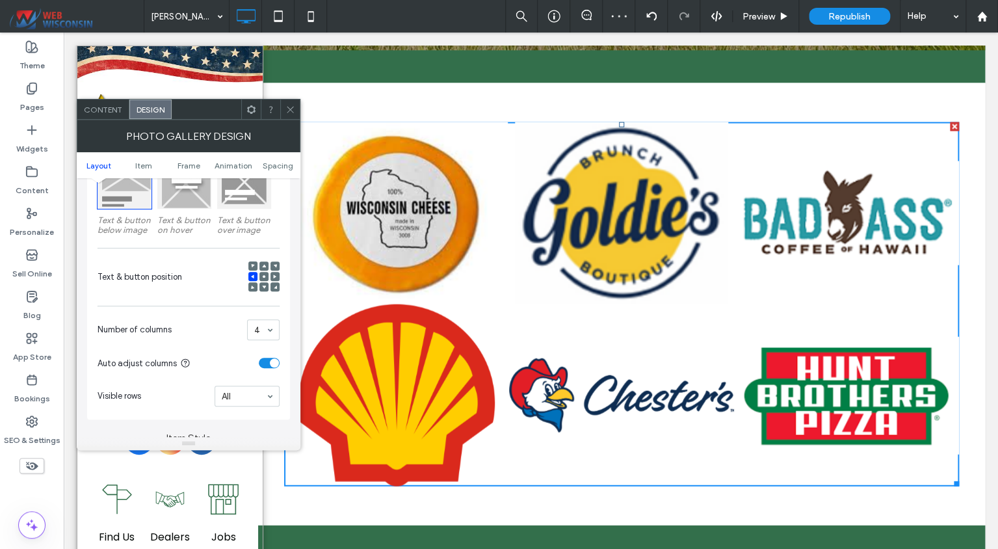
scroll to position [1138, 0]
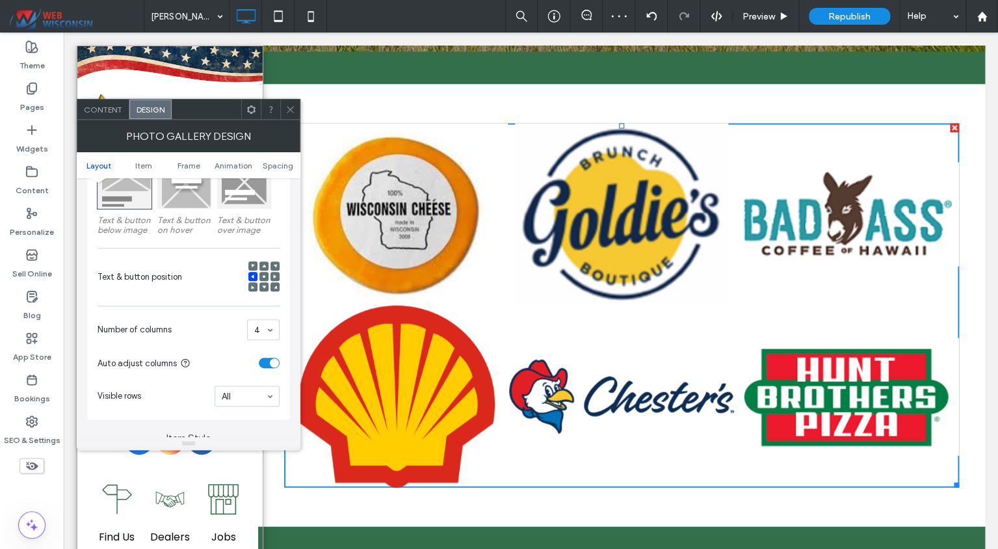
click at [265, 333] on div "4" at bounding box center [263, 329] width 33 height 21
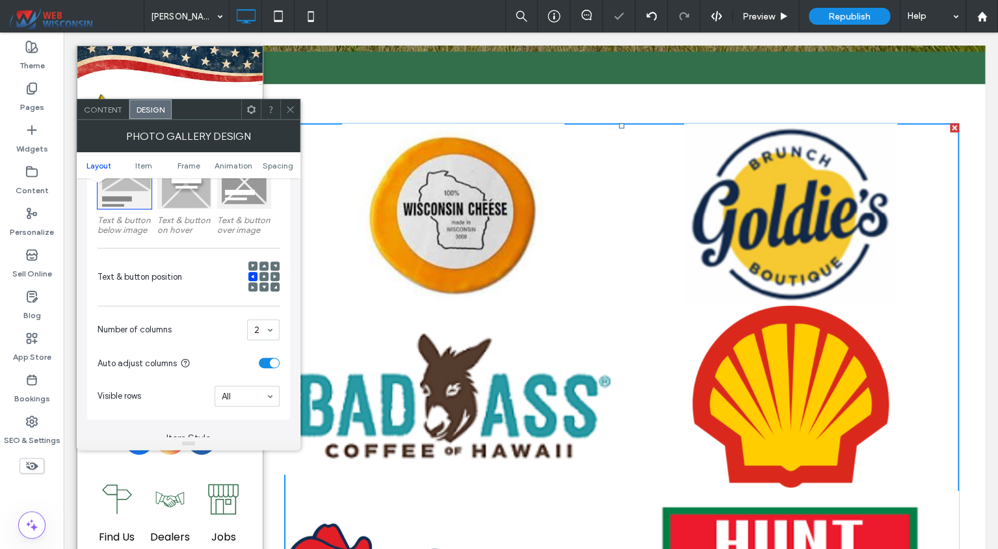
click at [264, 328] on div "2" at bounding box center [263, 329] width 33 height 21
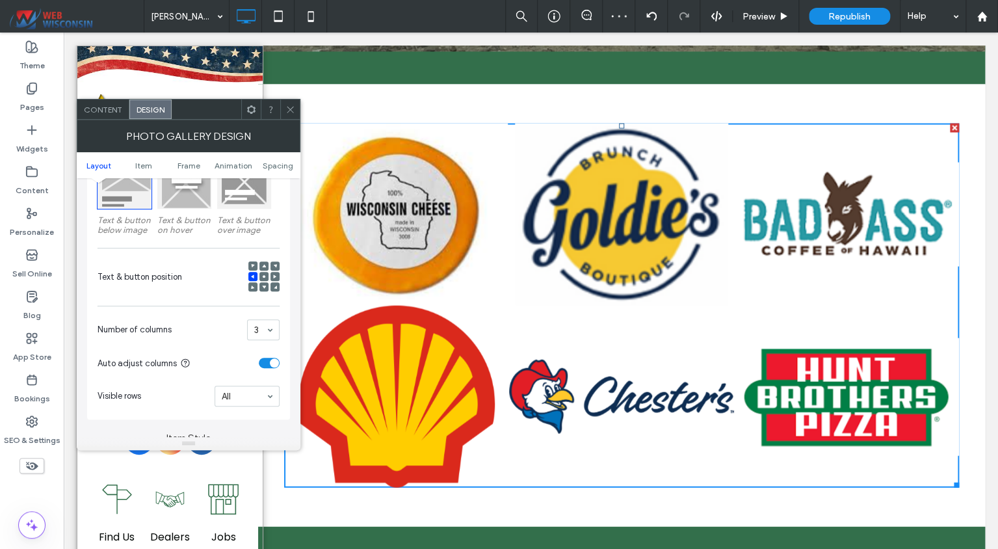
scroll to position [248, 0]
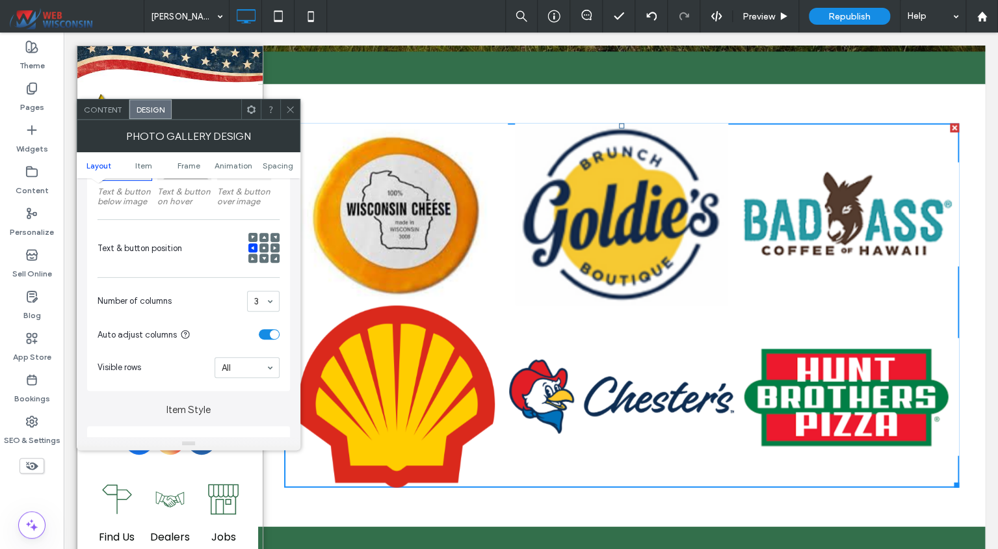
click at [288, 113] on icon at bounding box center [291, 110] width 10 height 10
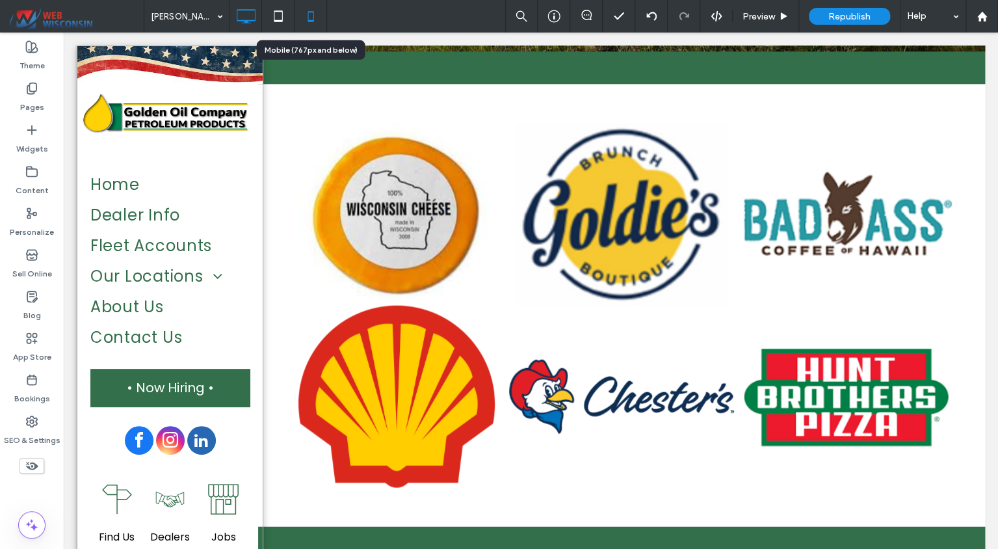
click at [318, 21] on icon at bounding box center [311, 16] width 26 height 26
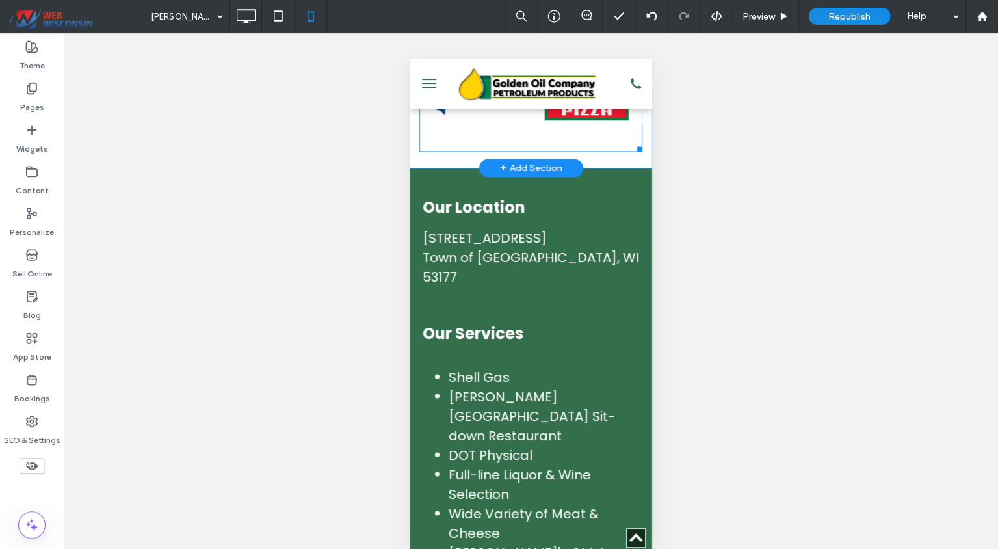
scroll to position [849, 0]
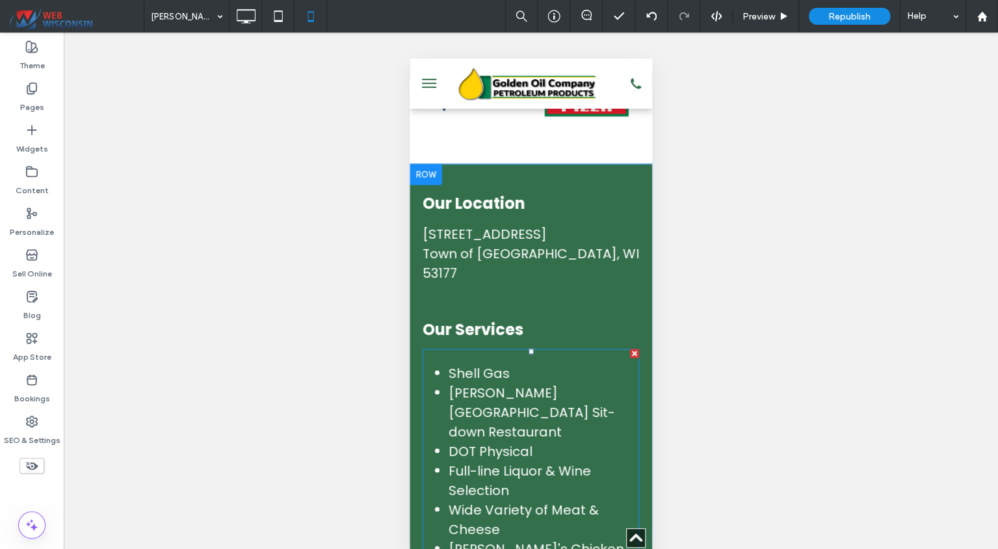
click at [536, 382] on li "[PERSON_NAME][GEOGRAPHIC_DATA] Sit-down Restaurant" at bounding box center [544, 411] width 191 height 59
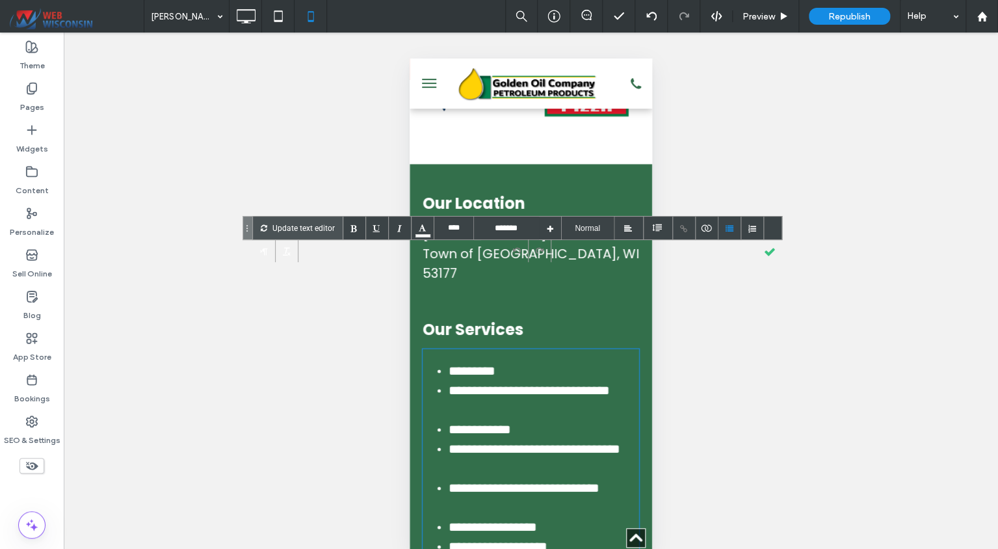
click at [531, 382] on li "**********" at bounding box center [544, 401] width 191 height 39
